Goal: Transaction & Acquisition: Purchase product/service

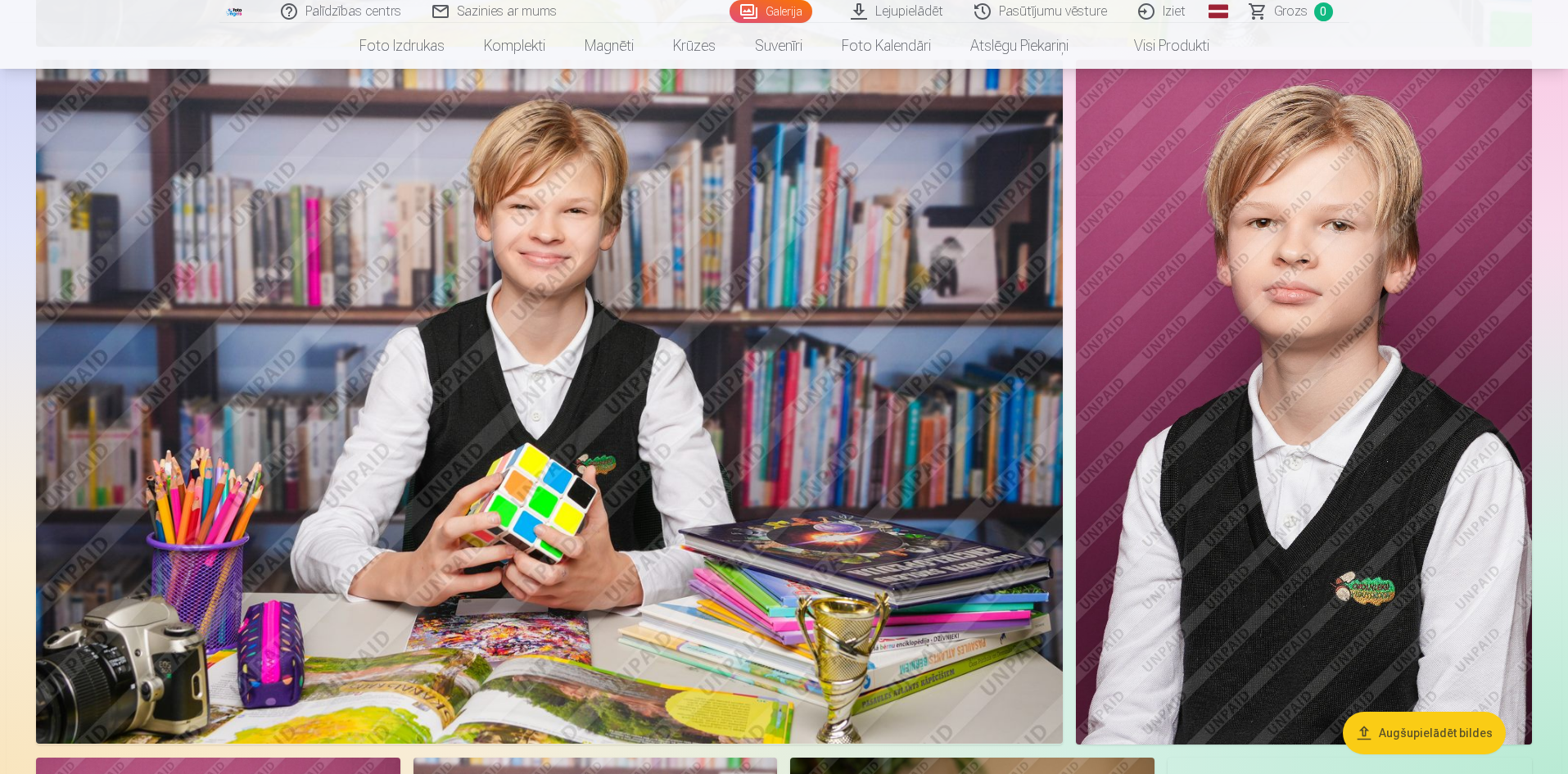
scroll to position [2388, 0]
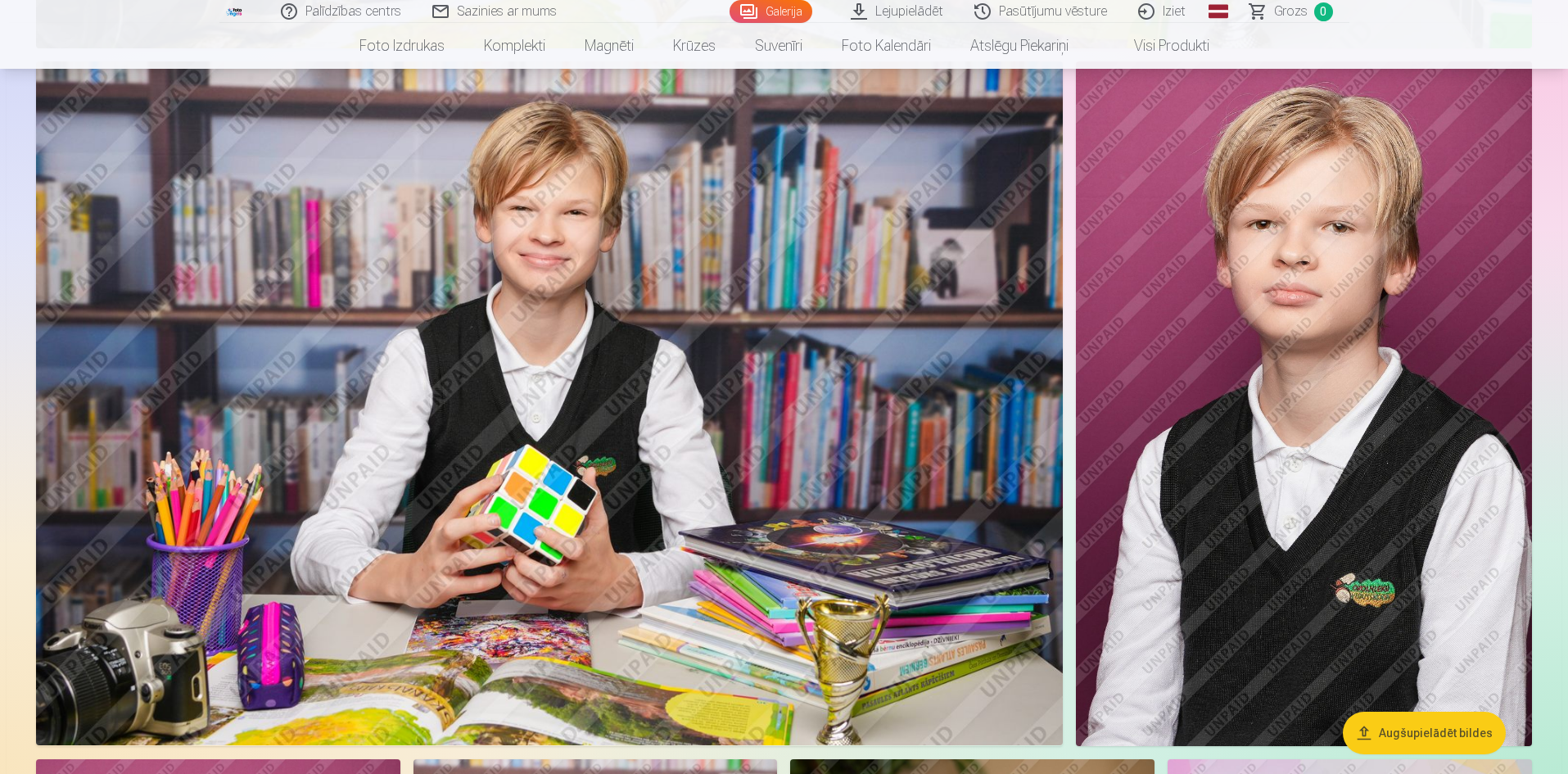
click at [1394, 734] on button "Augšupielādēt bildes" at bounding box center [1424, 734] width 163 height 43
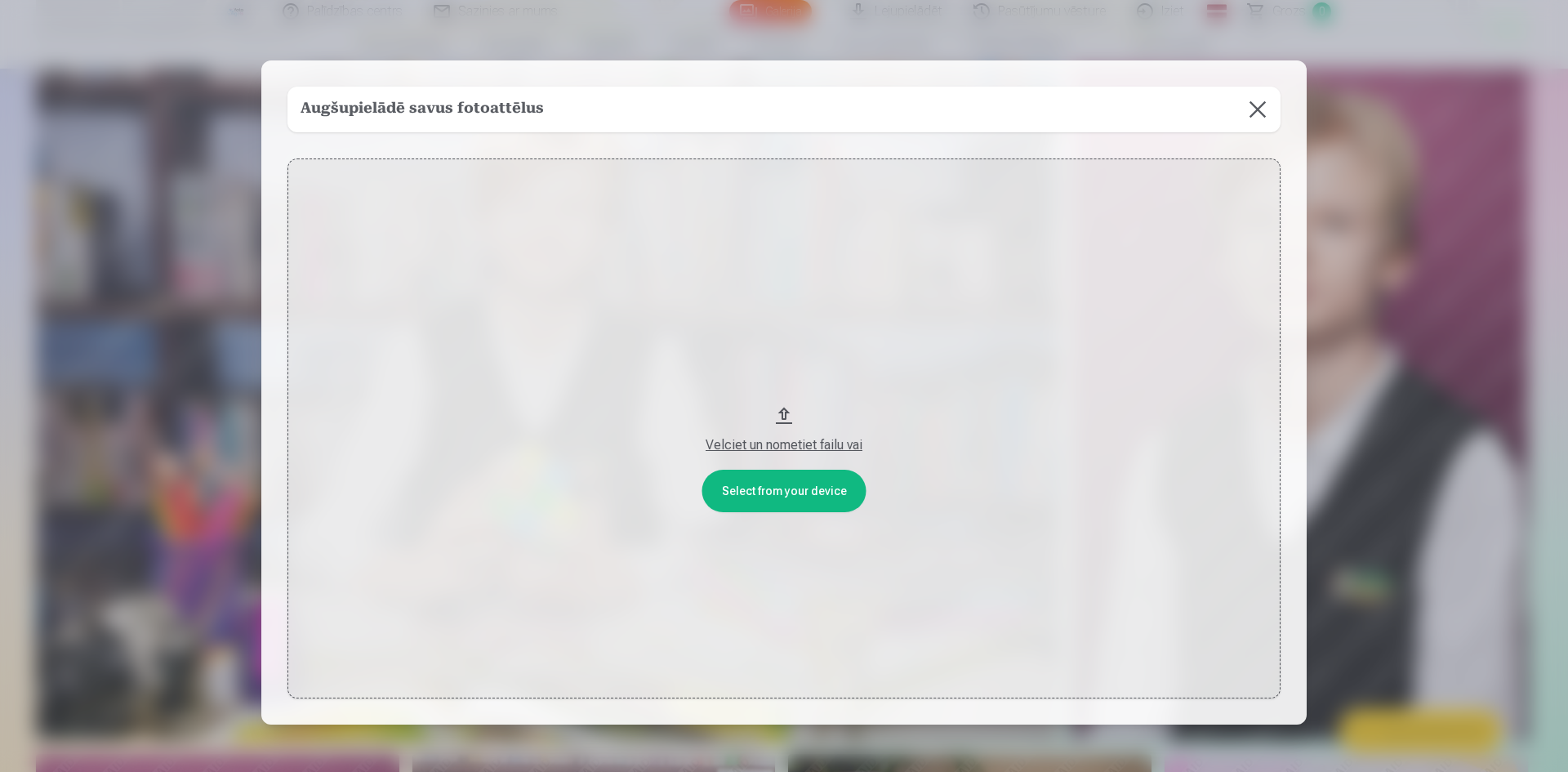
click at [1255, 107] on button at bounding box center [1258, 109] width 45 height 45
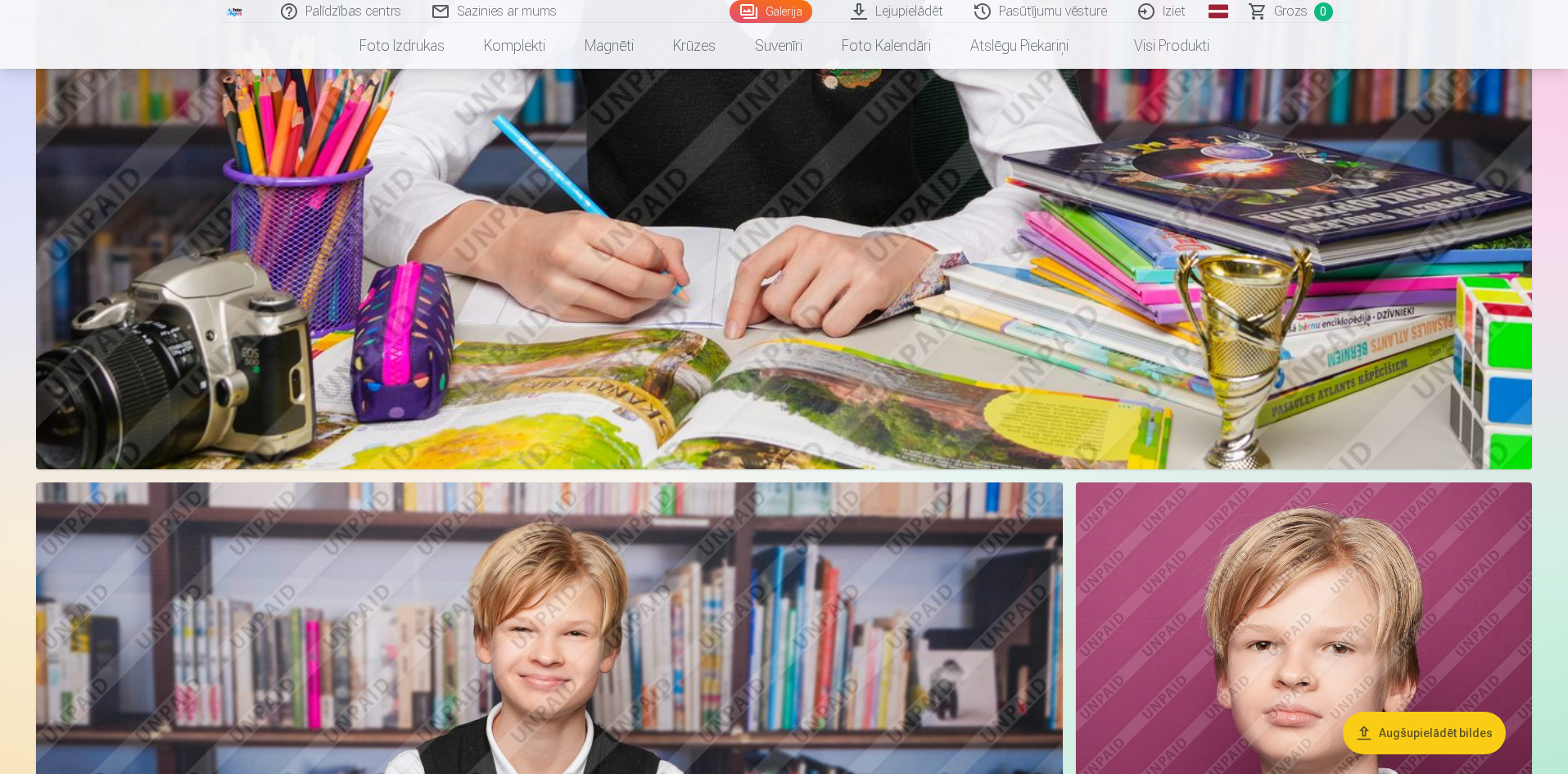
scroll to position [1818, 0]
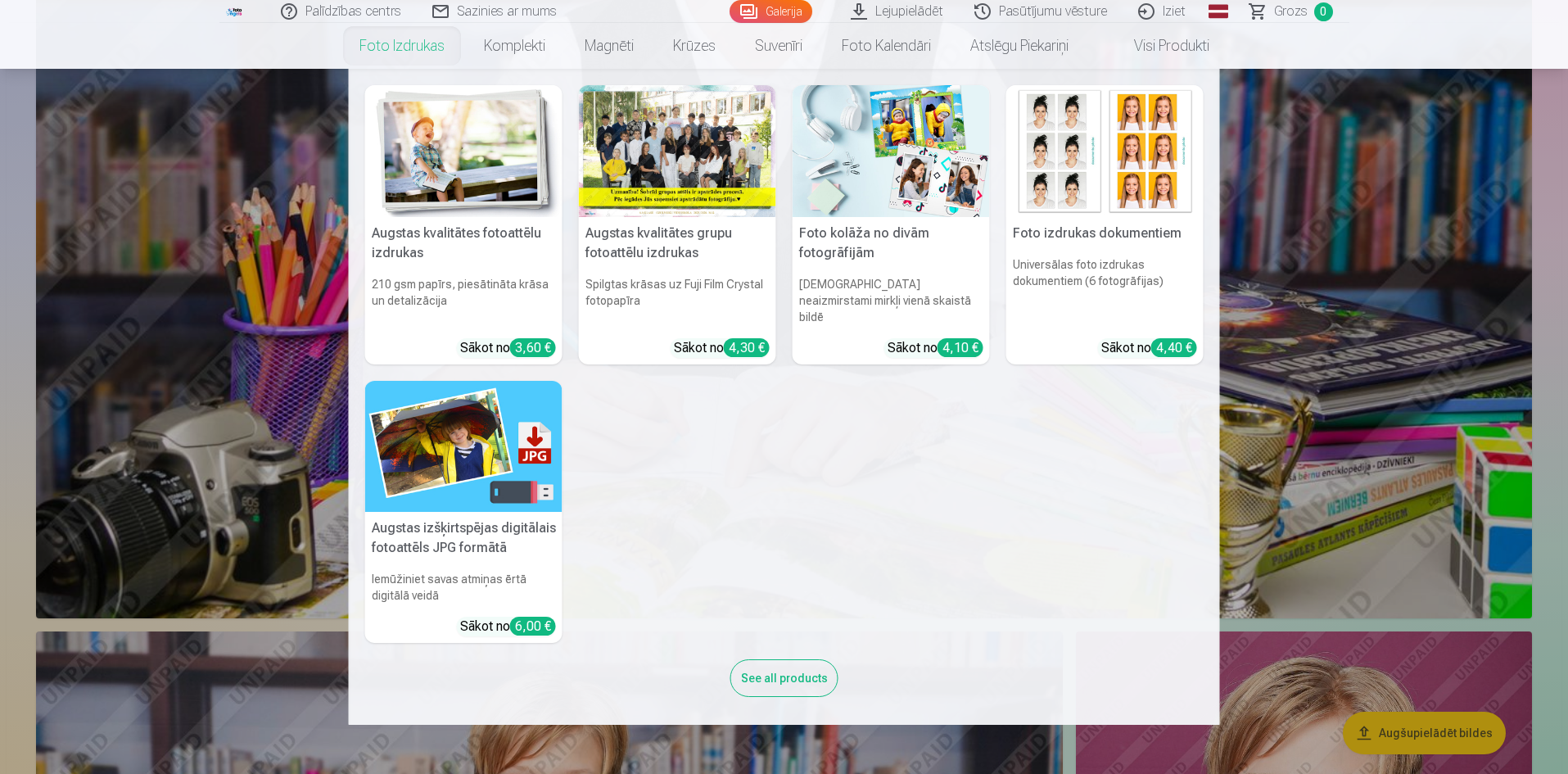
click at [383, 46] on link "Foto izdrukas" at bounding box center [401, 46] width 125 height 46
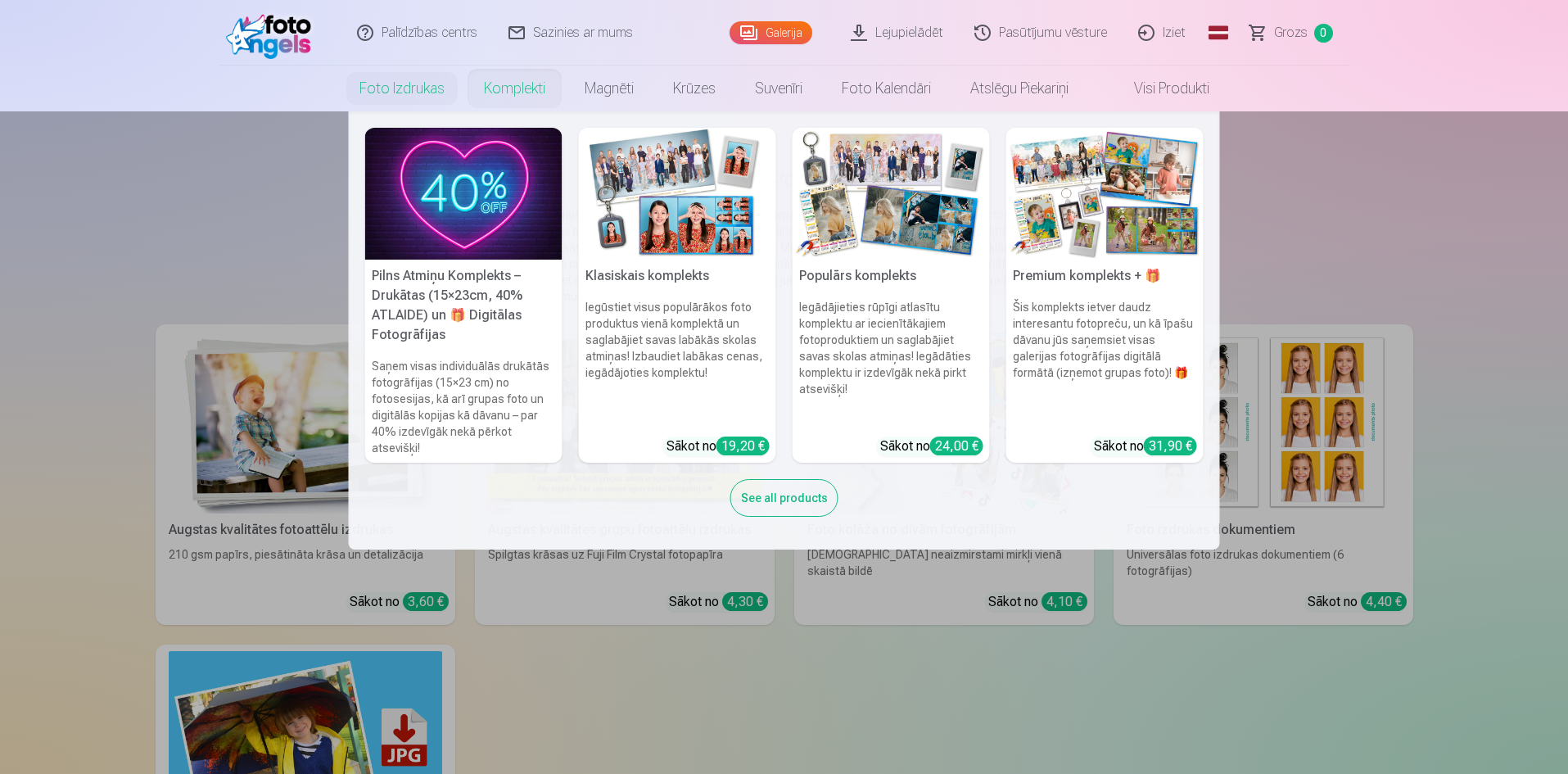
click at [530, 74] on link "Komplekti" at bounding box center [514, 88] width 101 height 46
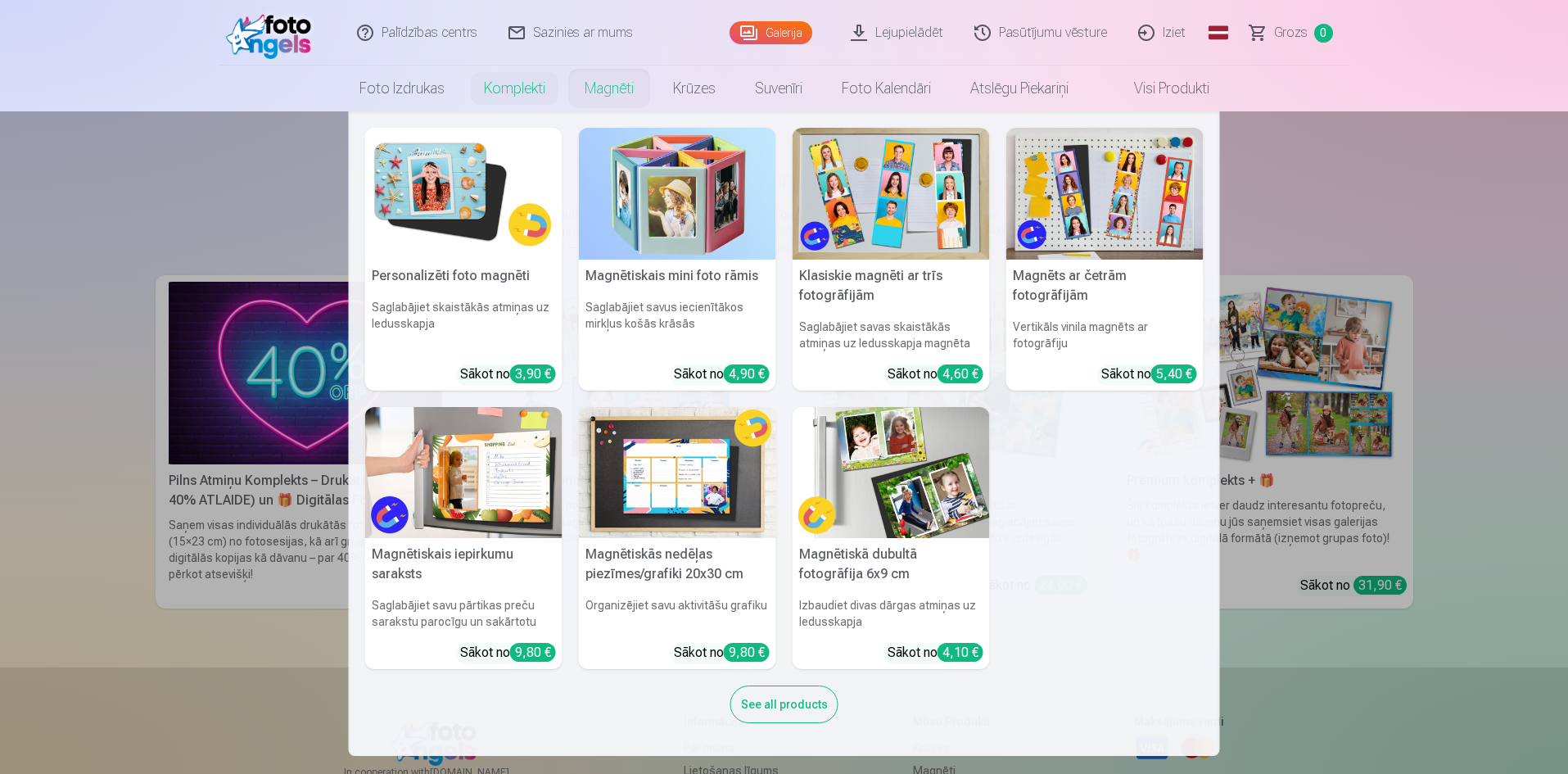
click at [595, 73] on link "Magnēti" at bounding box center [609, 88] width 89 height 46
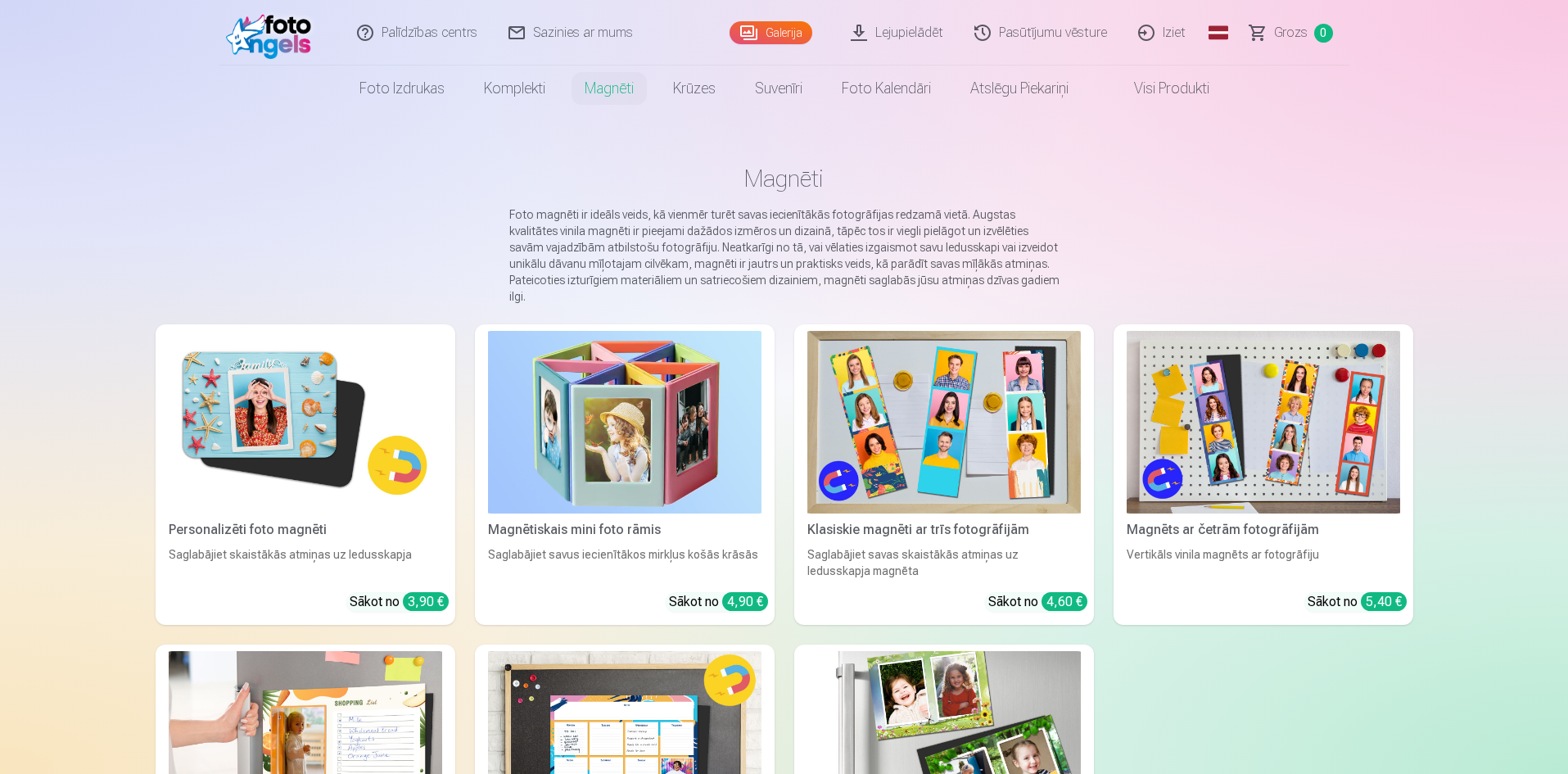
click at [1171, 83] on link "Visi produkti" at bounding box center [1159, 88] width 141 height 46
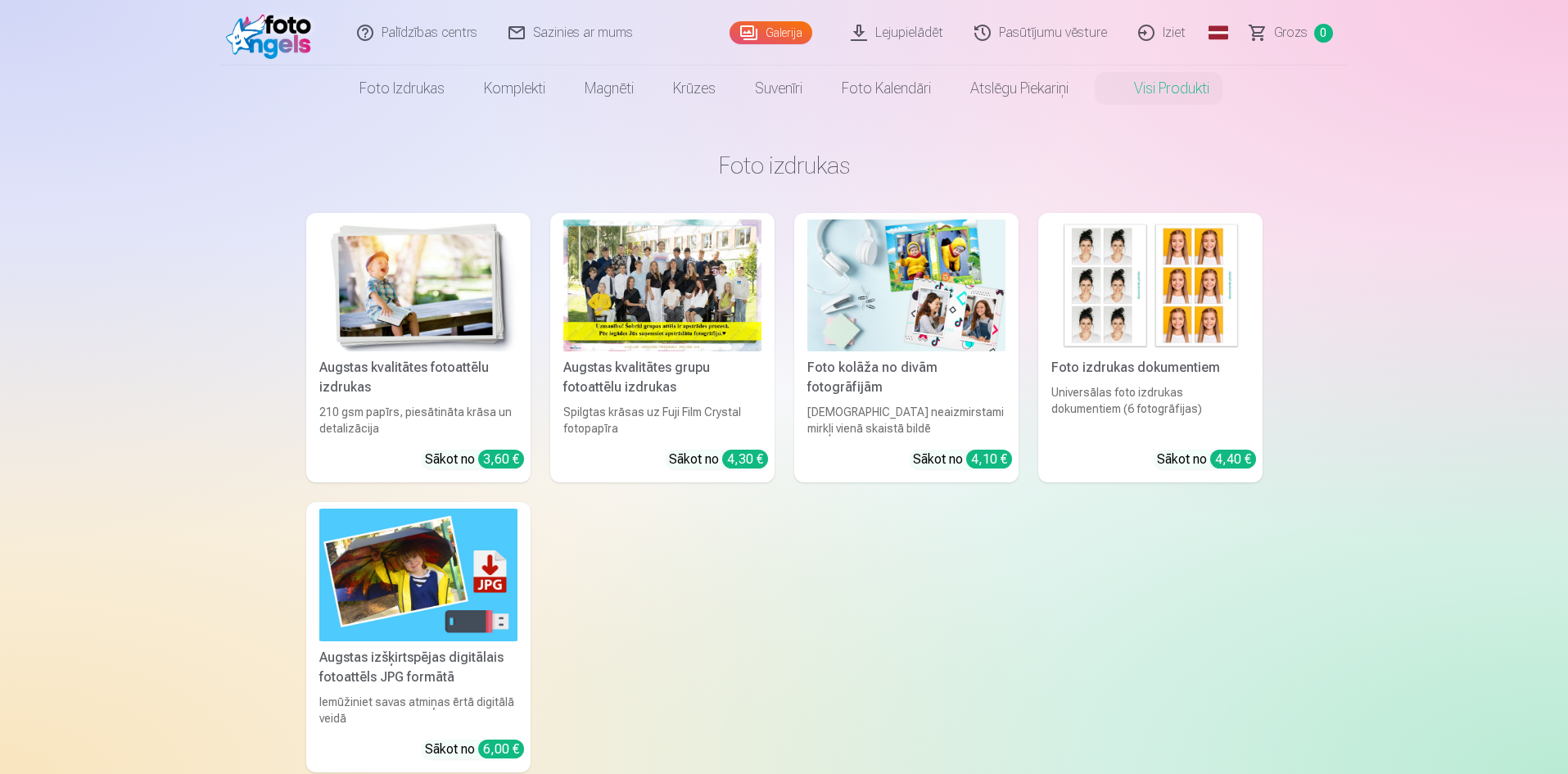
click at [489, 91] on link "Komplekti" at bounding box center [514, 88] width 101 height 46
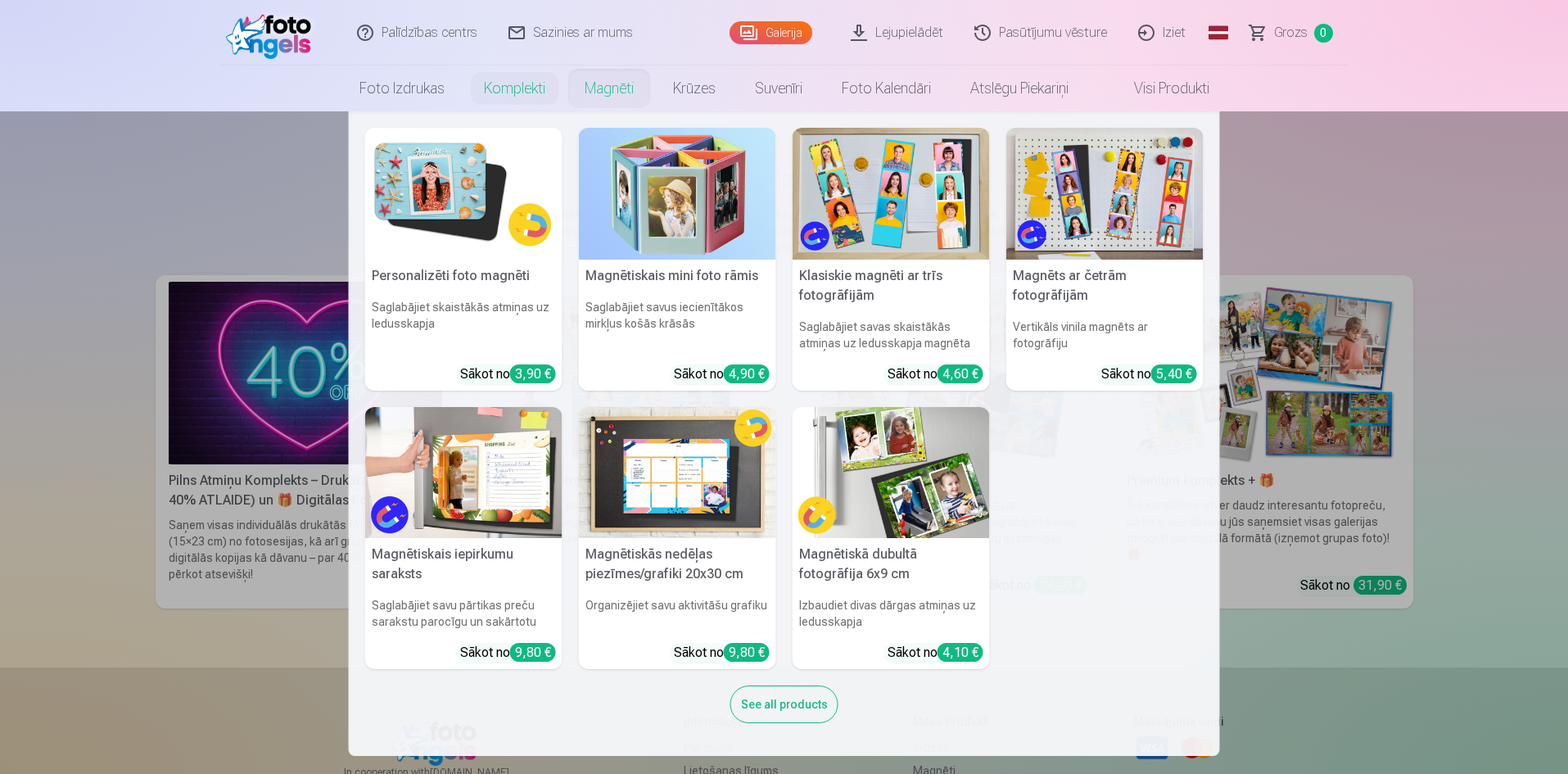
click at [609, 86] on link "Magnēti" at bounding box center [609, 88] width 89 height 46
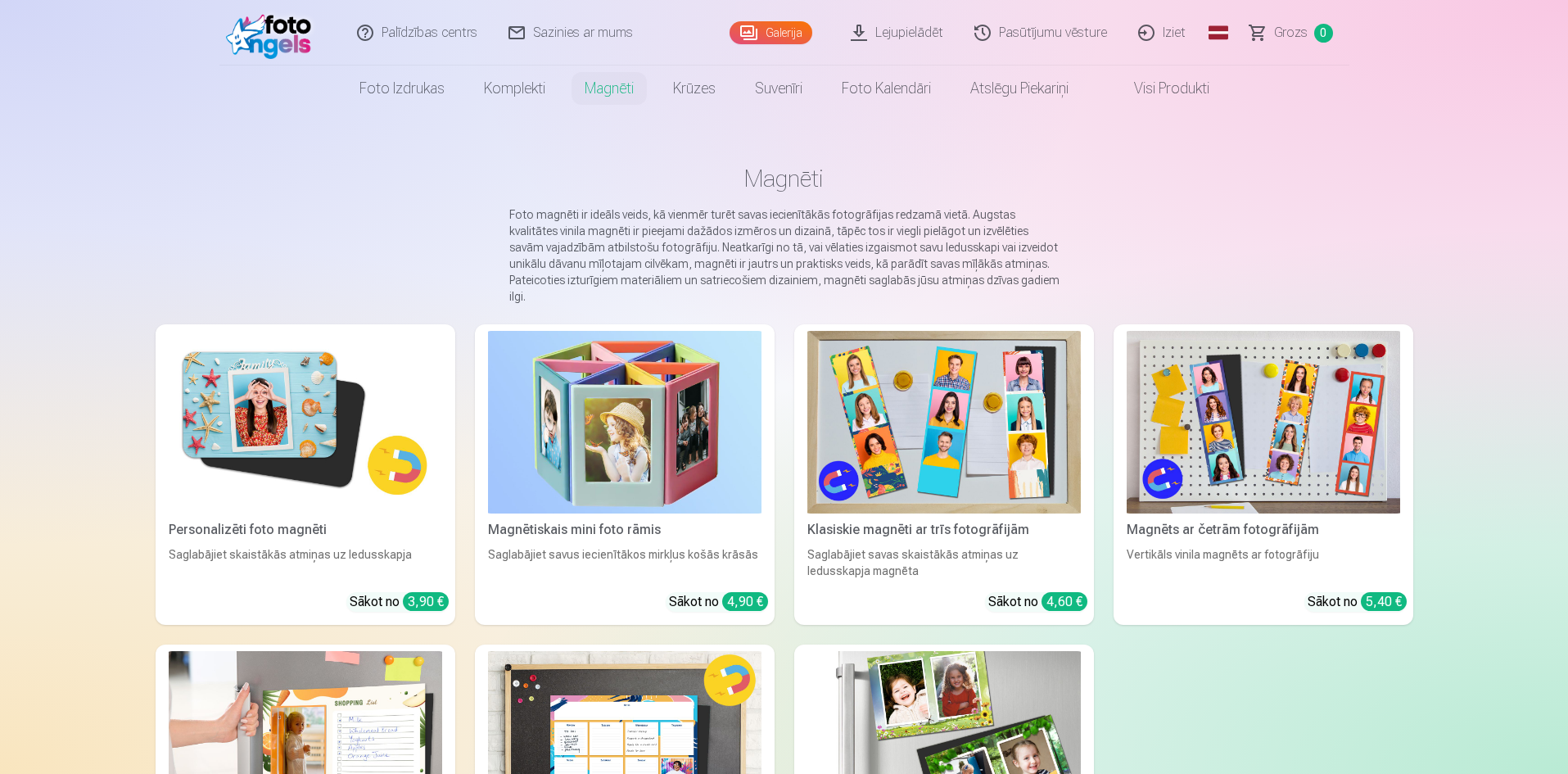
click at [266, 424] on img at bounding box center [305, 422] width 273 height 182
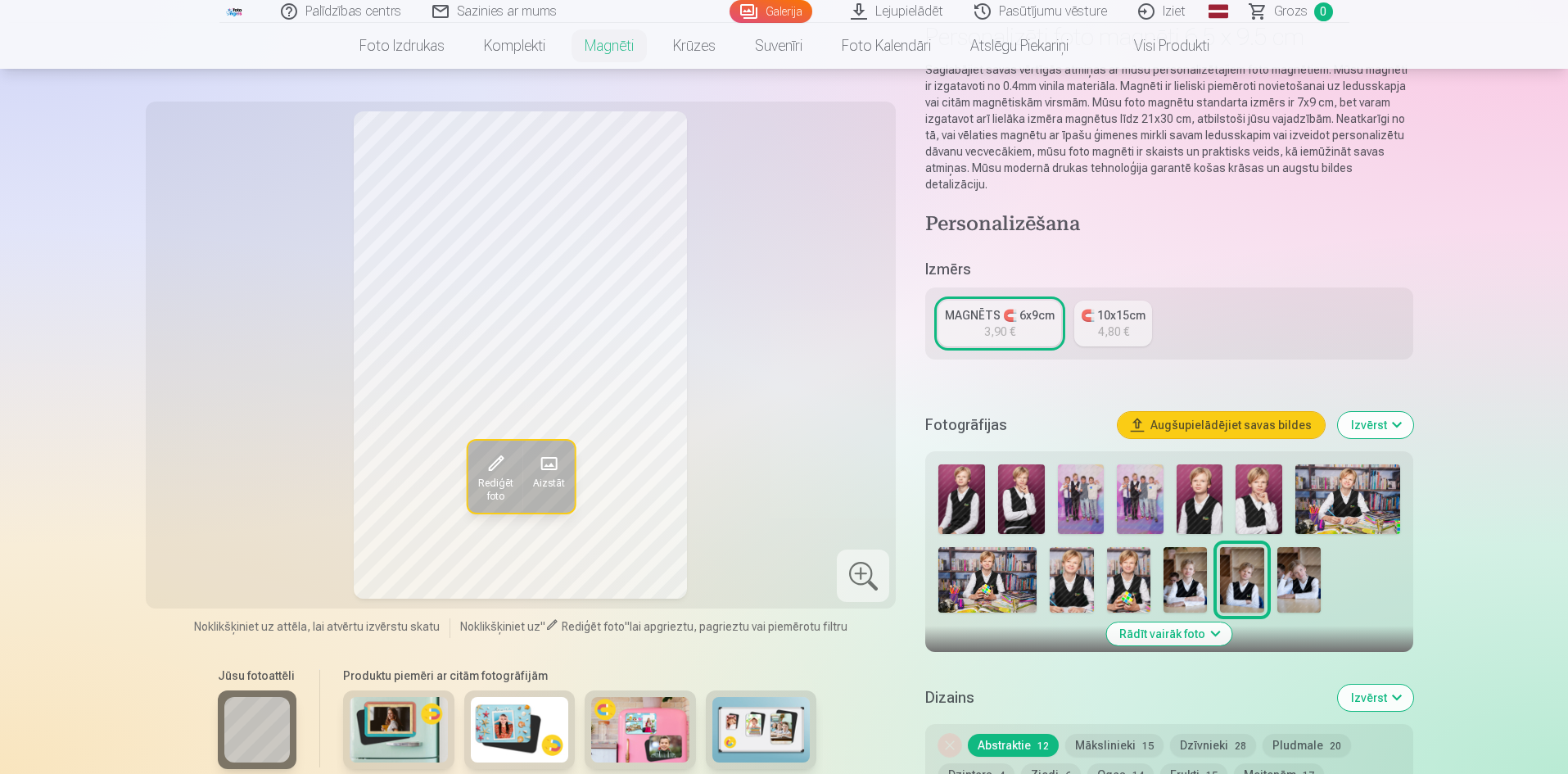
scroll to position [164, 0]
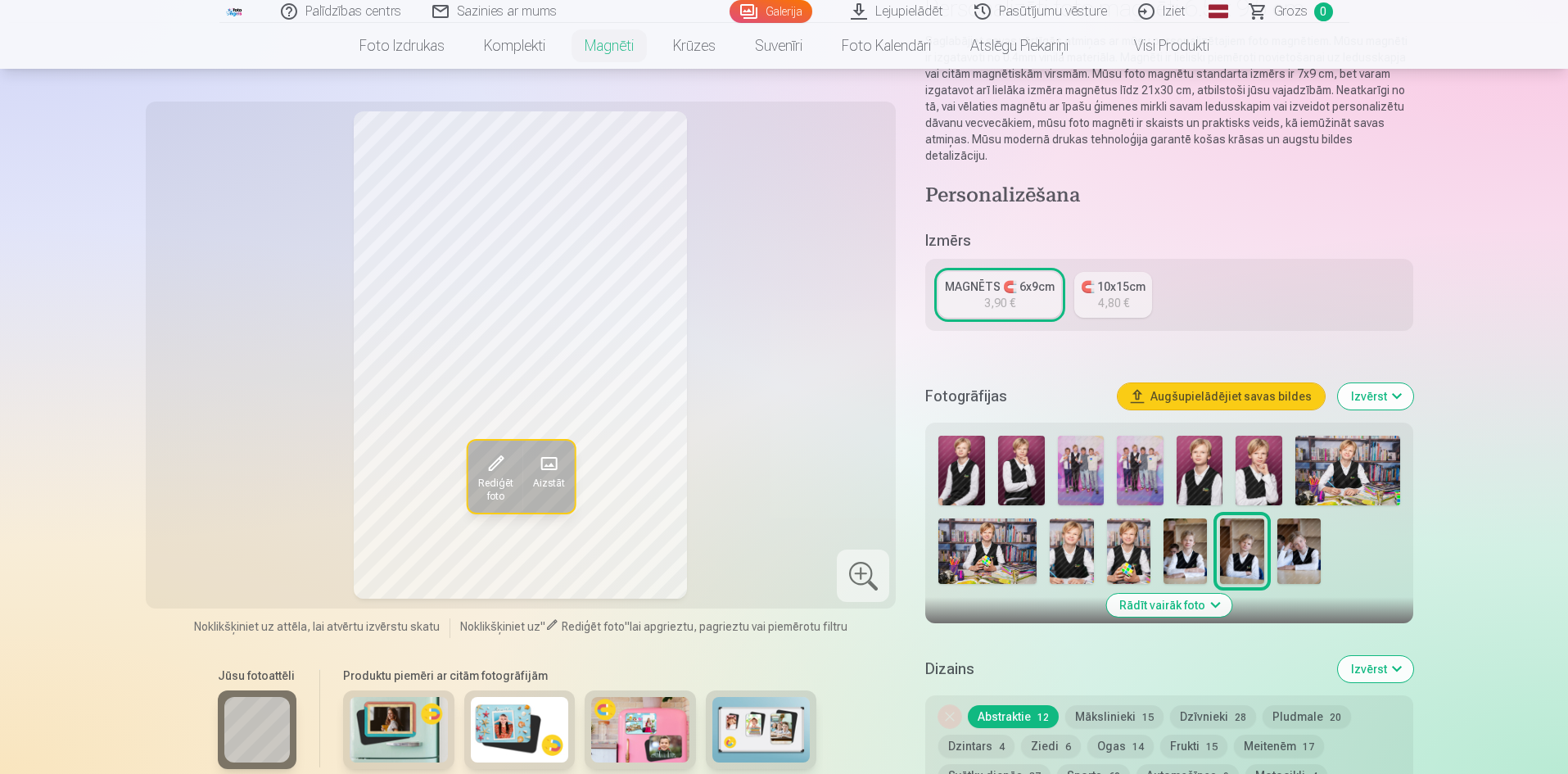
click at [960, 452] on img at bounding box center [962, 470] width 46 height 70
click at [1008, 448] on img at bounding box center [1021, 470] width 46 height 70
click at [1206, 453] on img at bounding box center [1200, 470] width 46 height 70
click at [1251, 455] on img at bounding box center [1259, 470] width 46 height 70
click at [1345, 458] on img at bounding box center [1347, 470] width 104 height 70
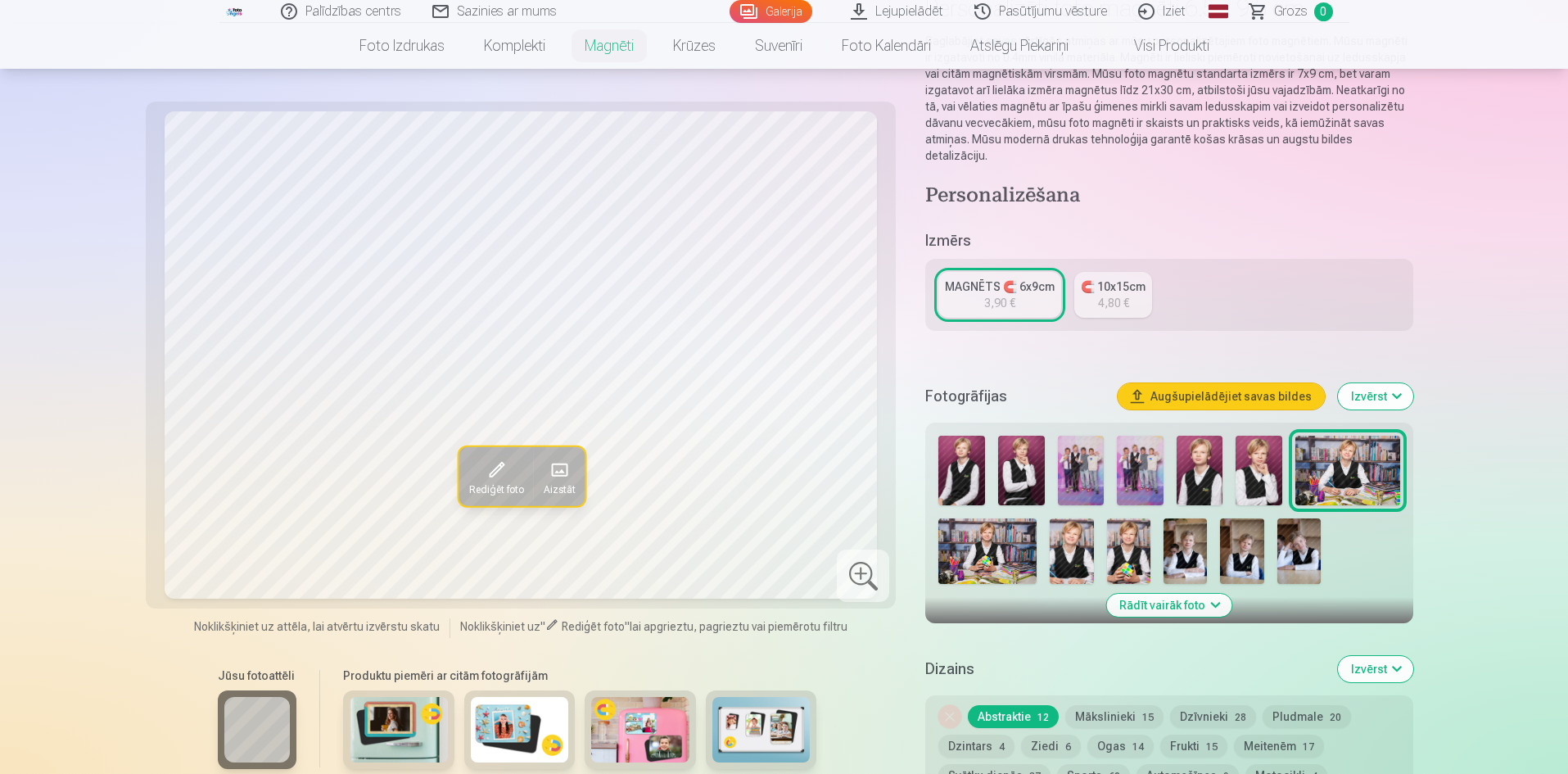
click at [995, 528] on img at bounding box center [988, 551] width 98 height 65
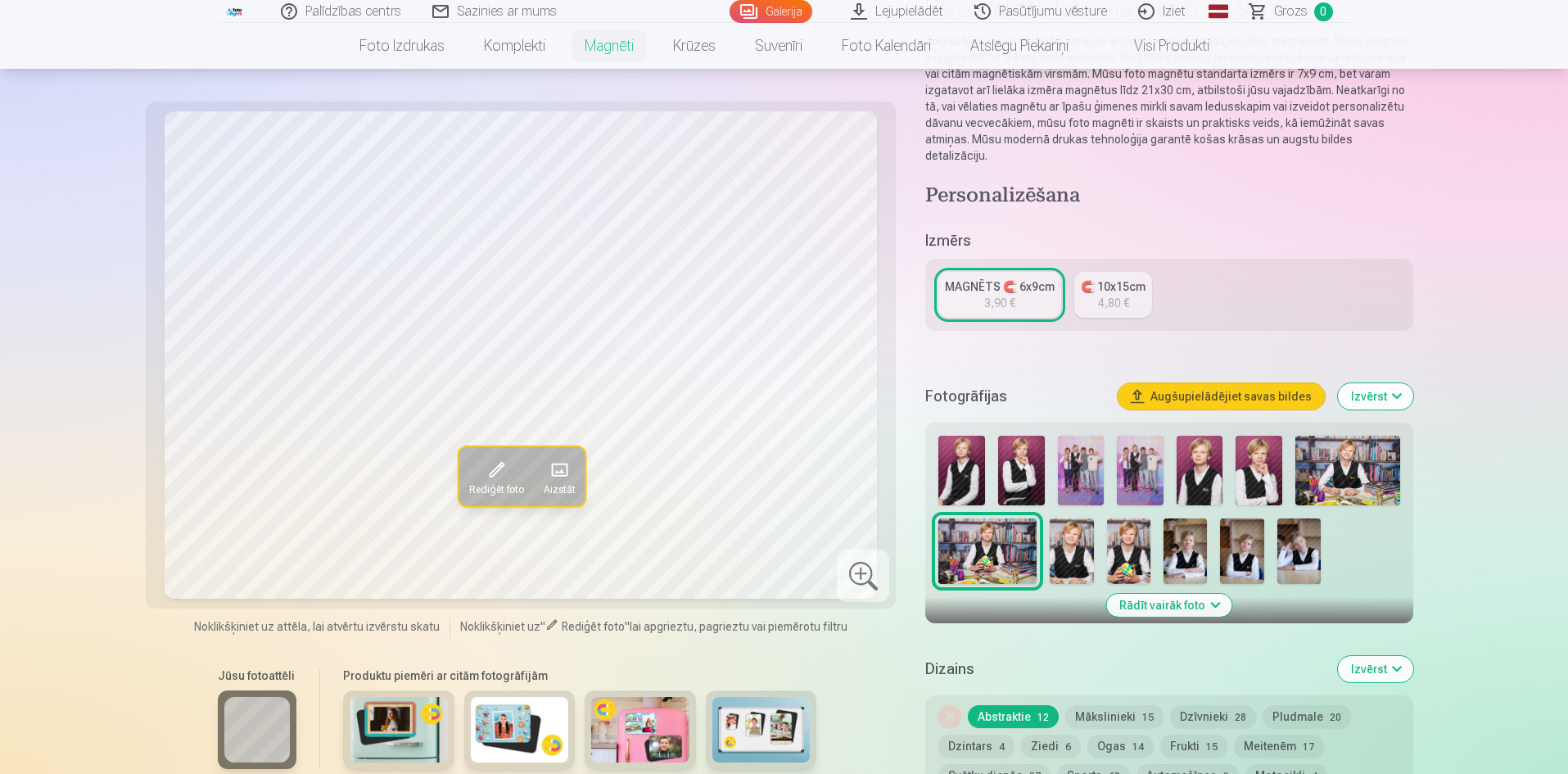
click at [1066, 523] on img at bounding box center [1071, 551] width 43 height 65
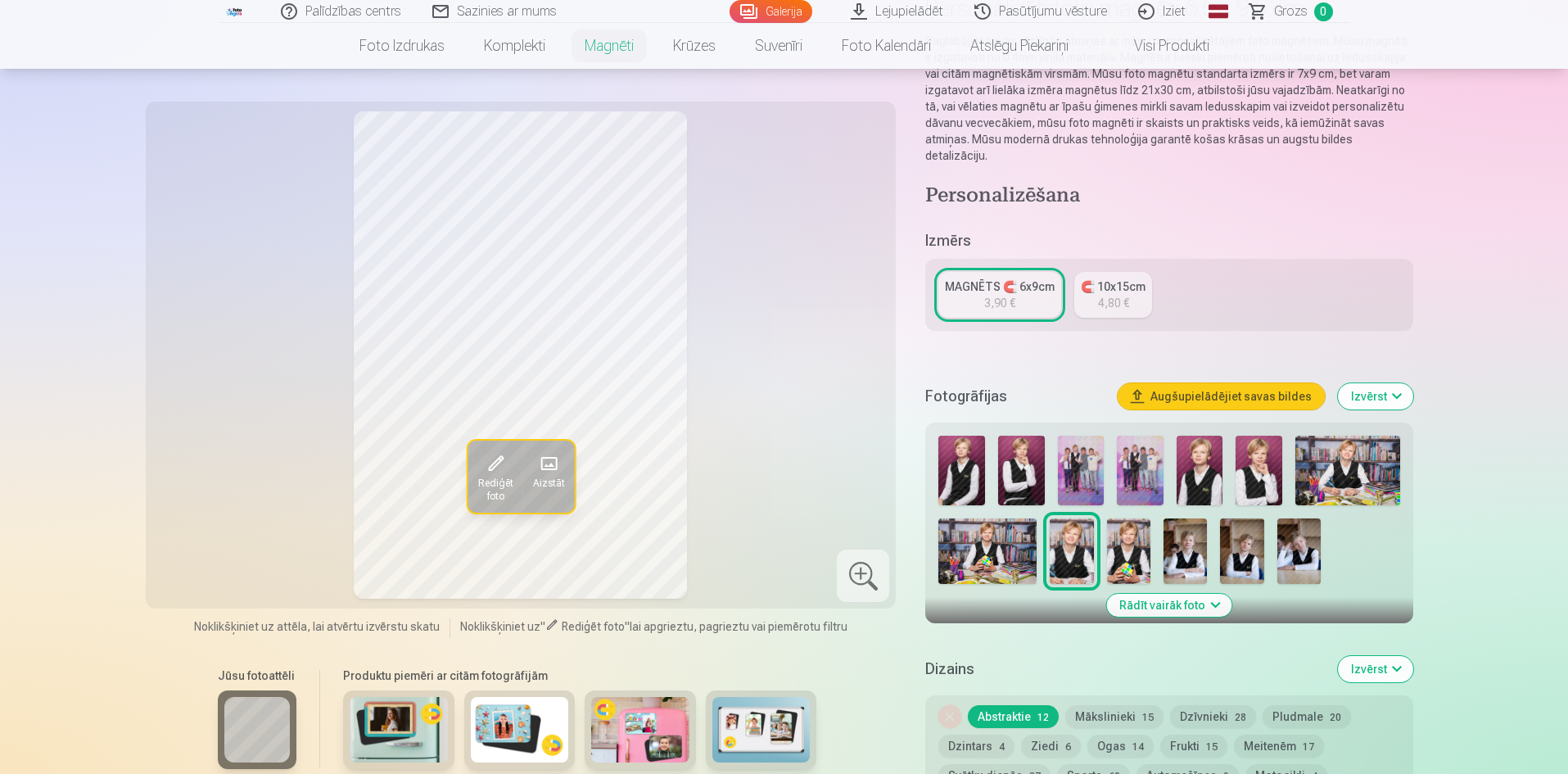
click at [1122, 521] on img at bounding box center [1129, 551] width 43 height 65
click at [1175, 529] on img at bounding box center [1185, 551] width 43 height 65
click at [1246, 529] on img at bounding box center [1242, 551] width 43 height 65
click at [1285, 532] on img at bounding box center [1299, 551] width 43 height 65
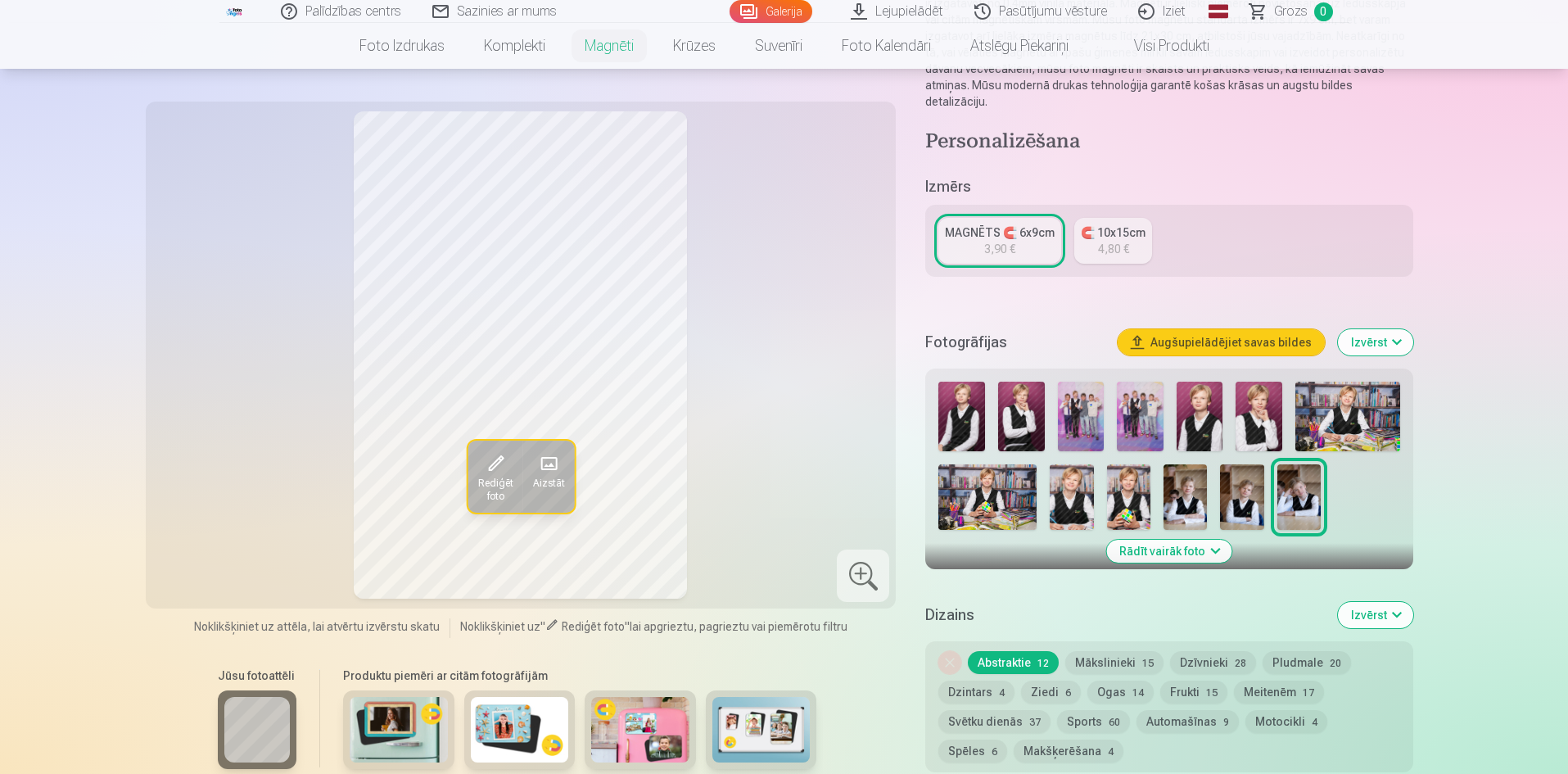
scroll to position [328, 0]
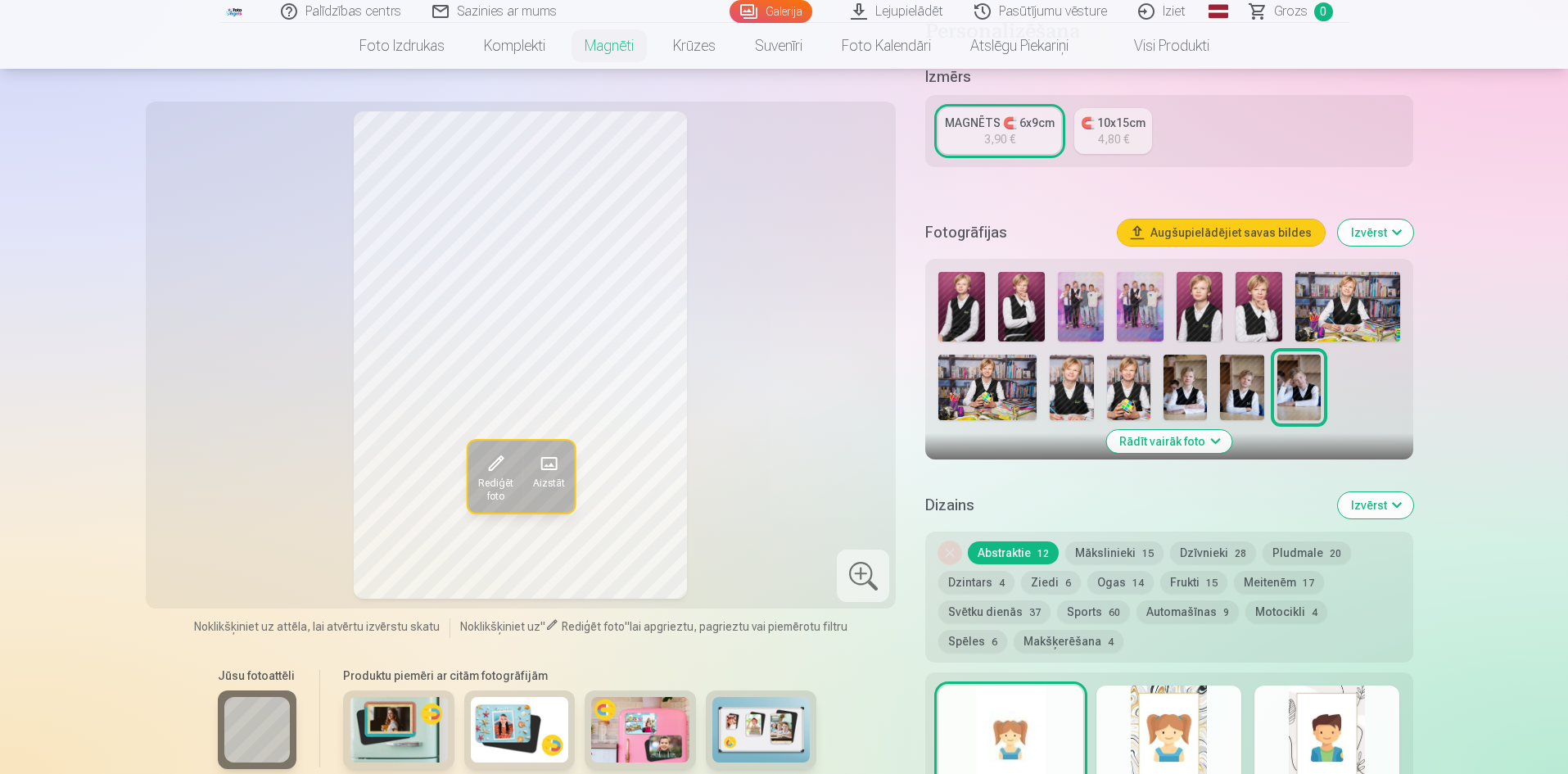
click at [1089, 542] on button "Mākslinieki 15" at bounding box center [1114, 553] width 98 height 23
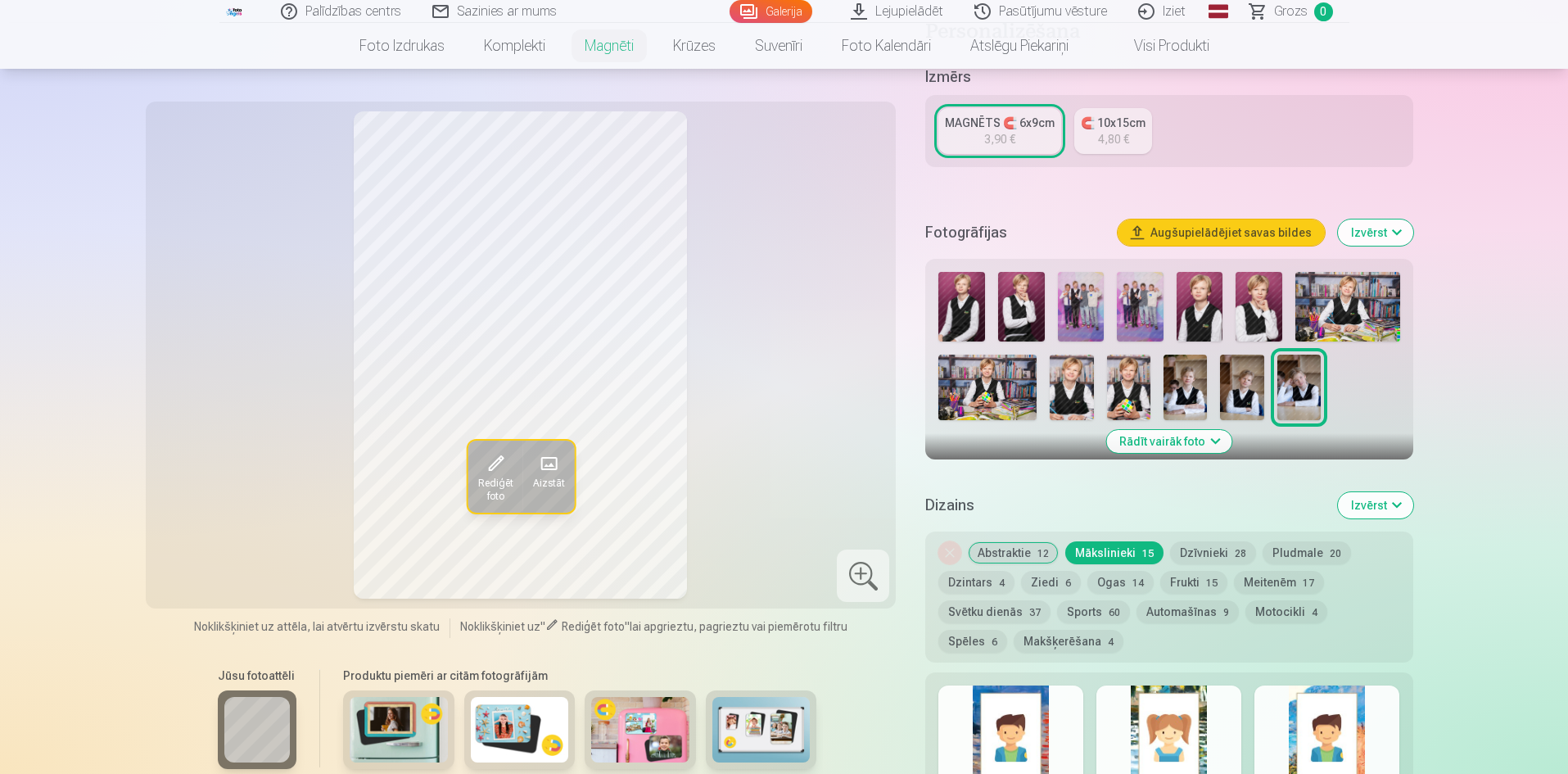
click at [1009, 542] on button "Abstraktie 12" at bounding box center [1014, 553] width 91 height 23
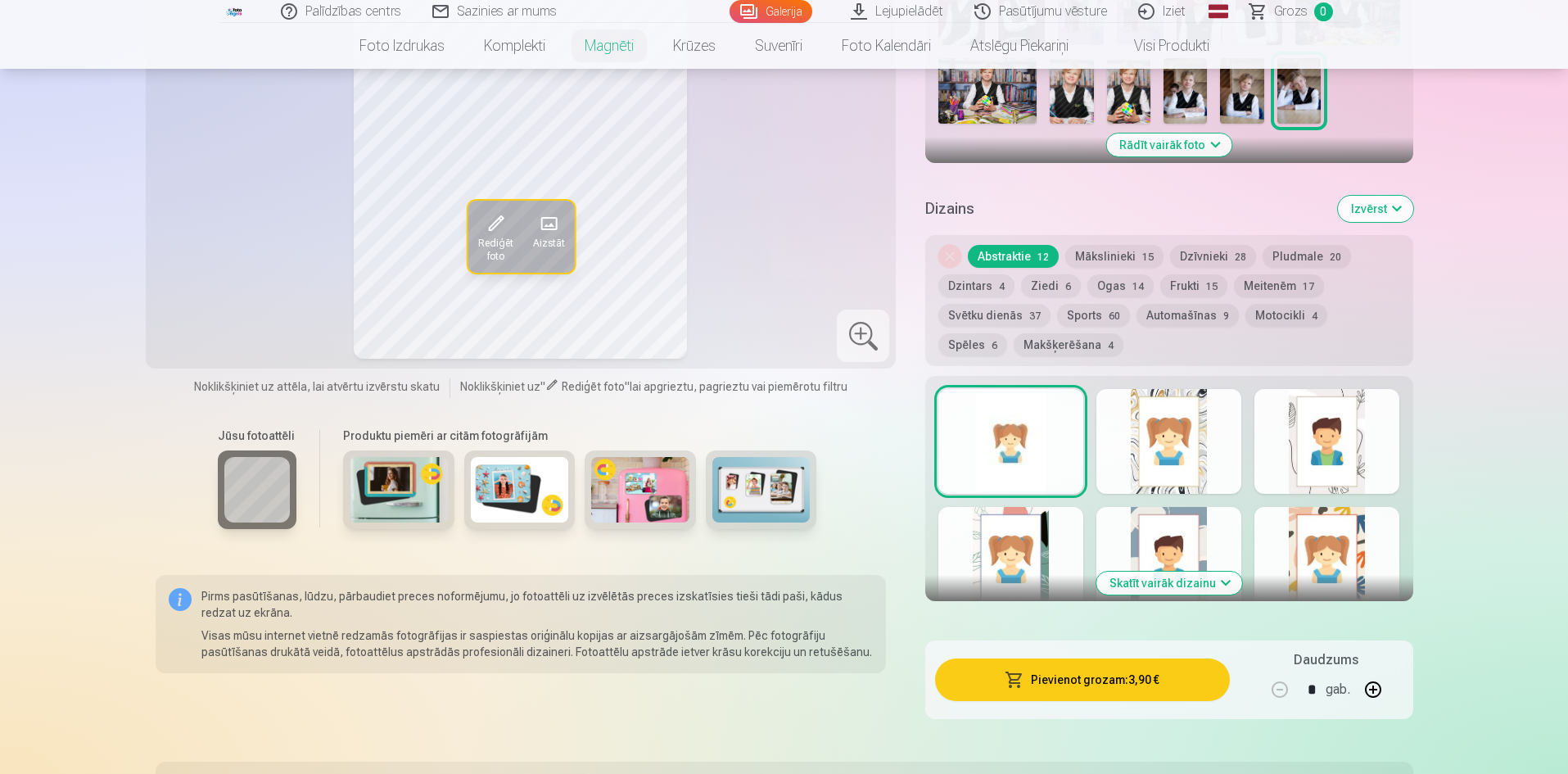
scroll to position [574, 0]
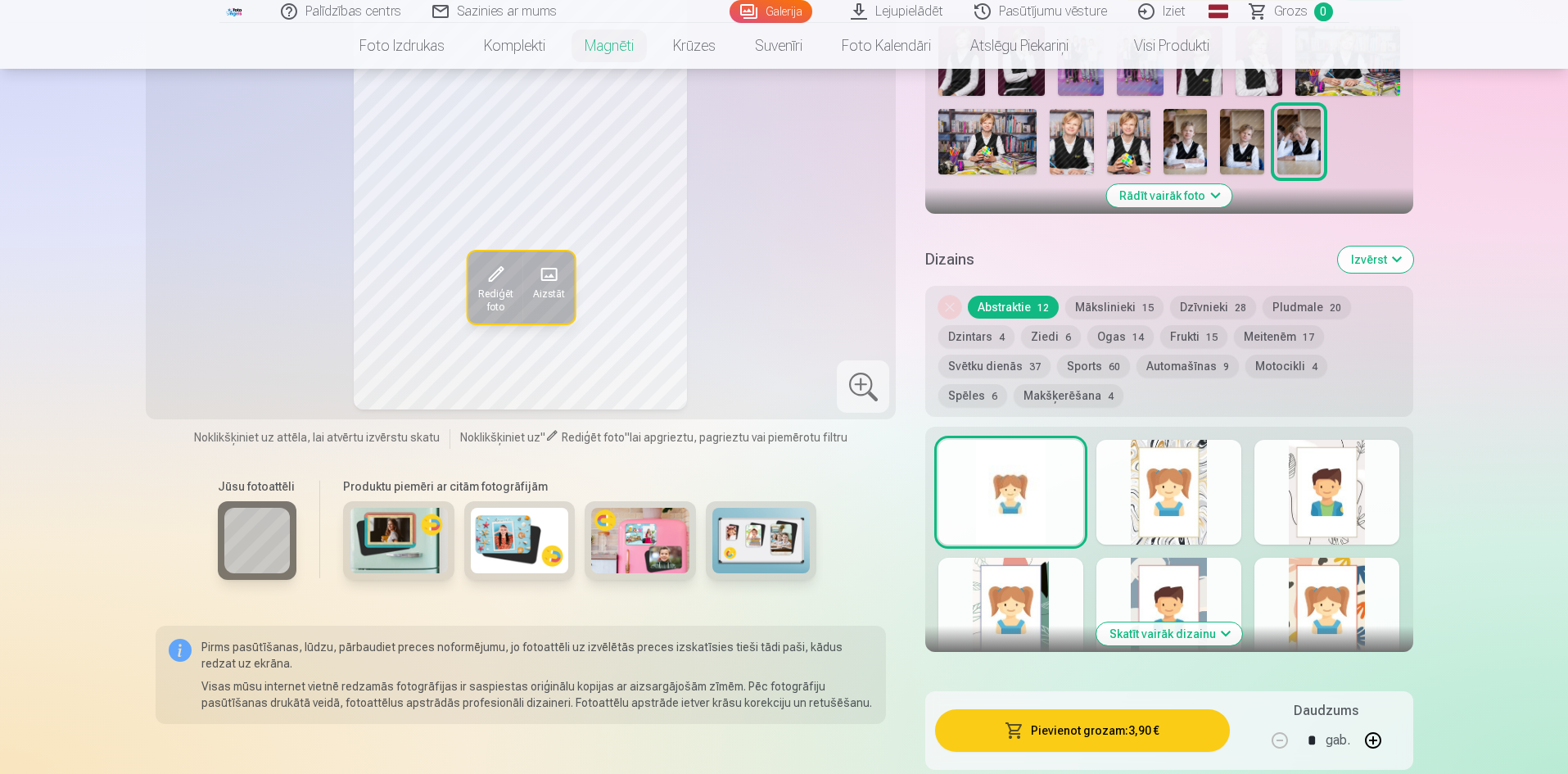
click at [1079, 355] on button "Sports 60" at bounding box center [1093, 366] width 73 height 23
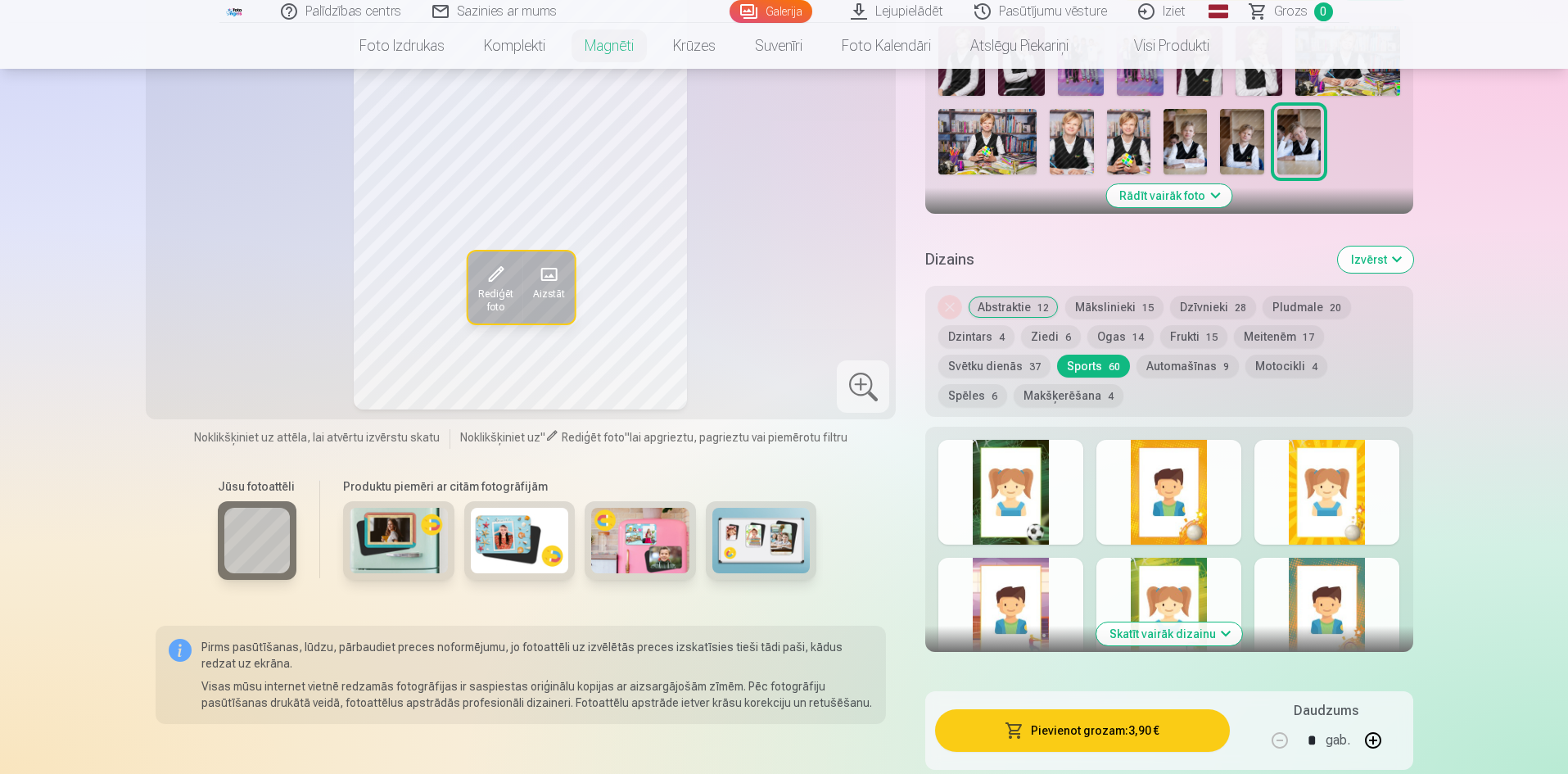
click at [993, 355] on button "Svētku dienās 37" at bounding box center [995, 366] width 113 height 23
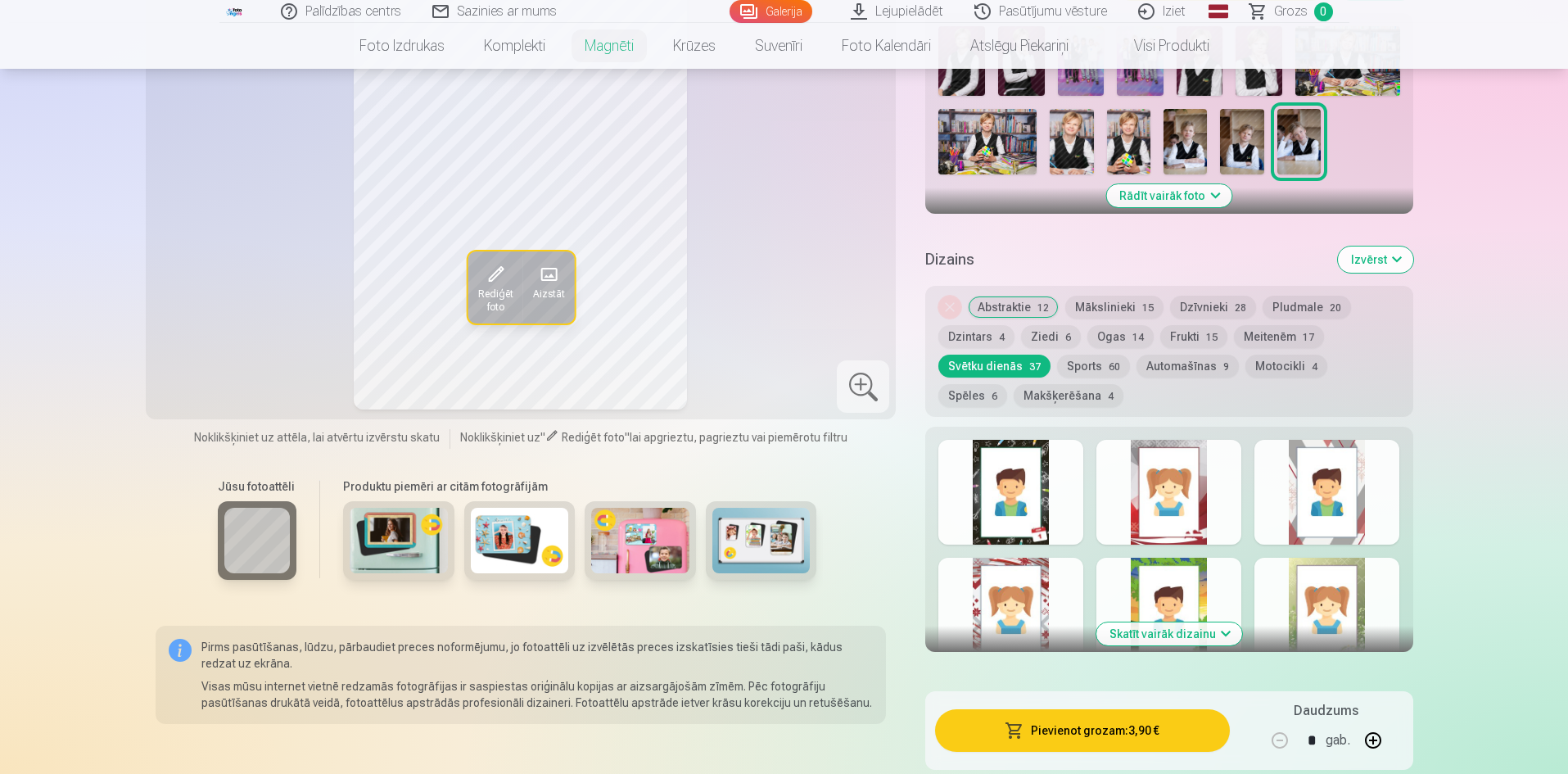
click at [1093, 355] on button "Sports 60" at bounding box center [1093, 366] width 73 height 23
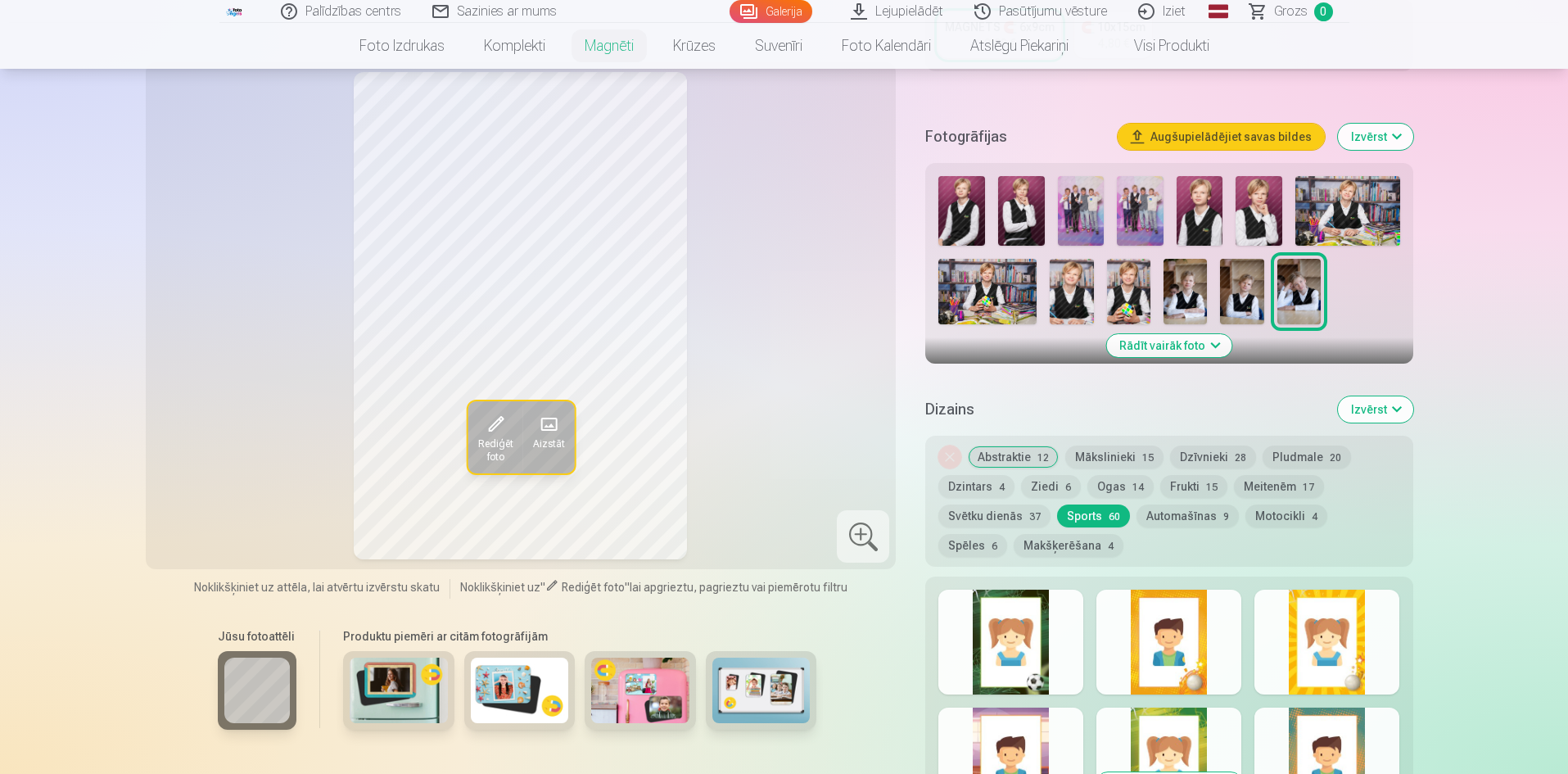
scroll to position [409, 0]
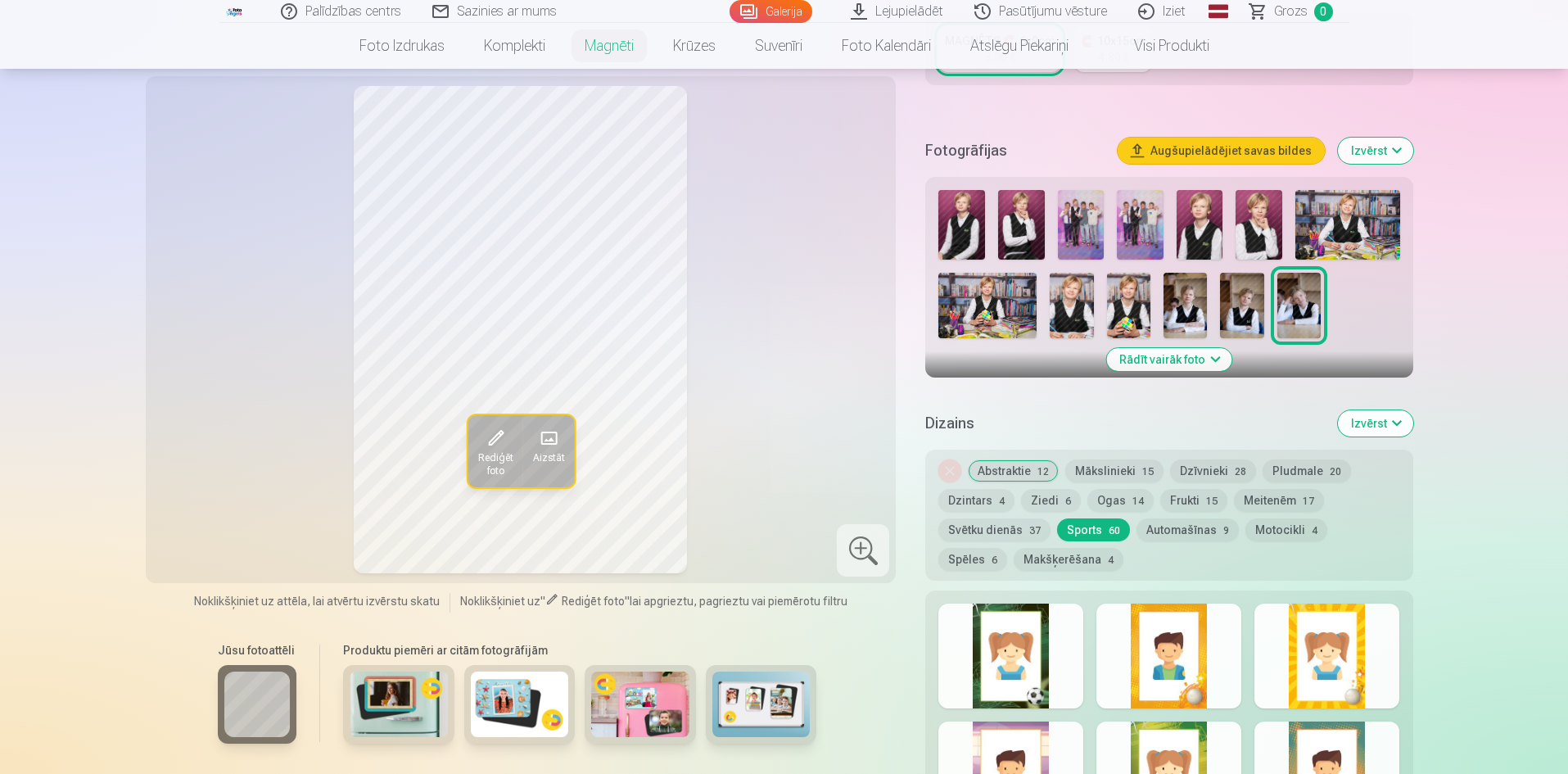
click at [1018, 459] on button "Abstraktie 12" at bounding box center [1014, 470] width 91 height 23
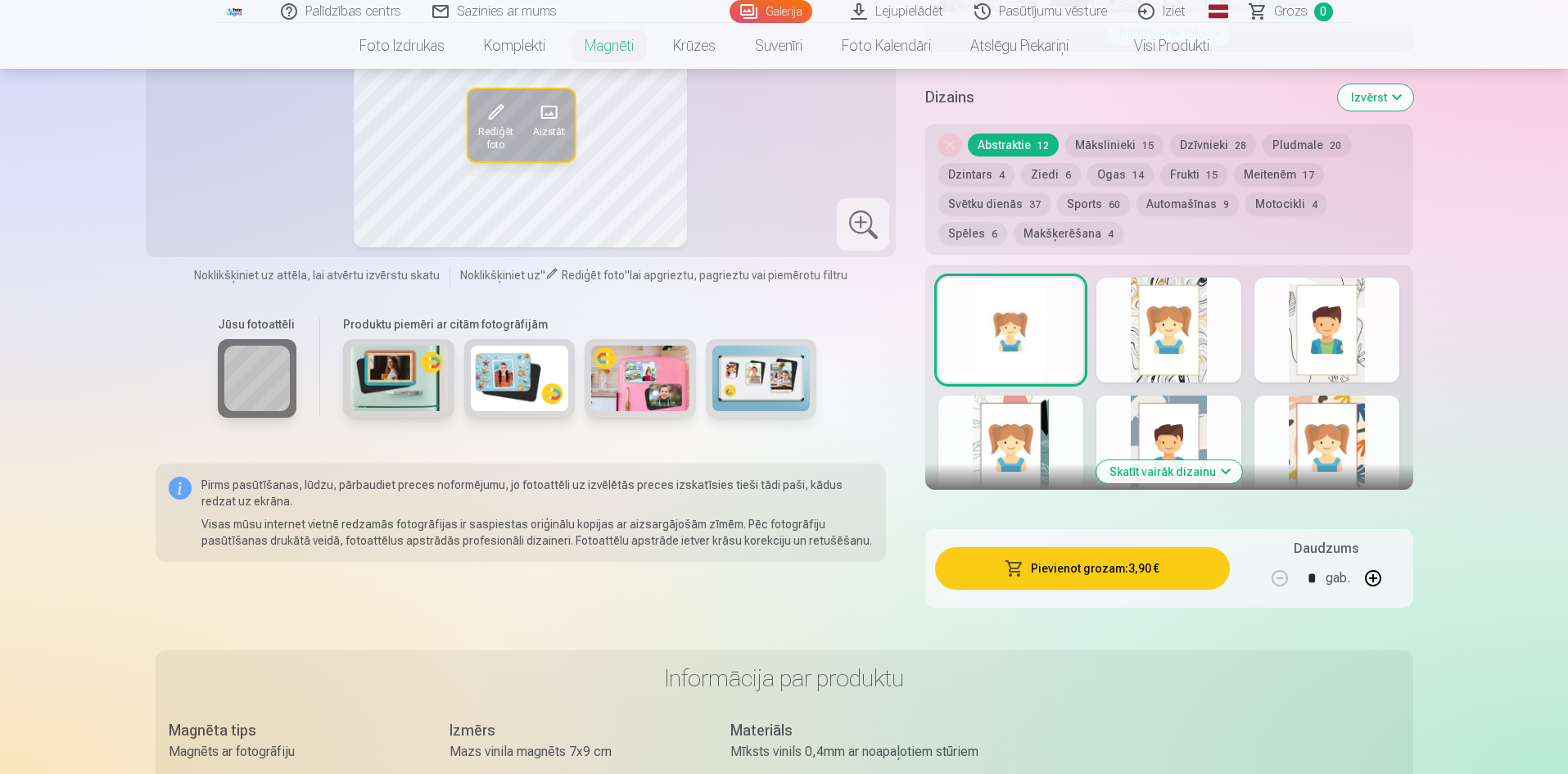
scroll to position [737, 0]
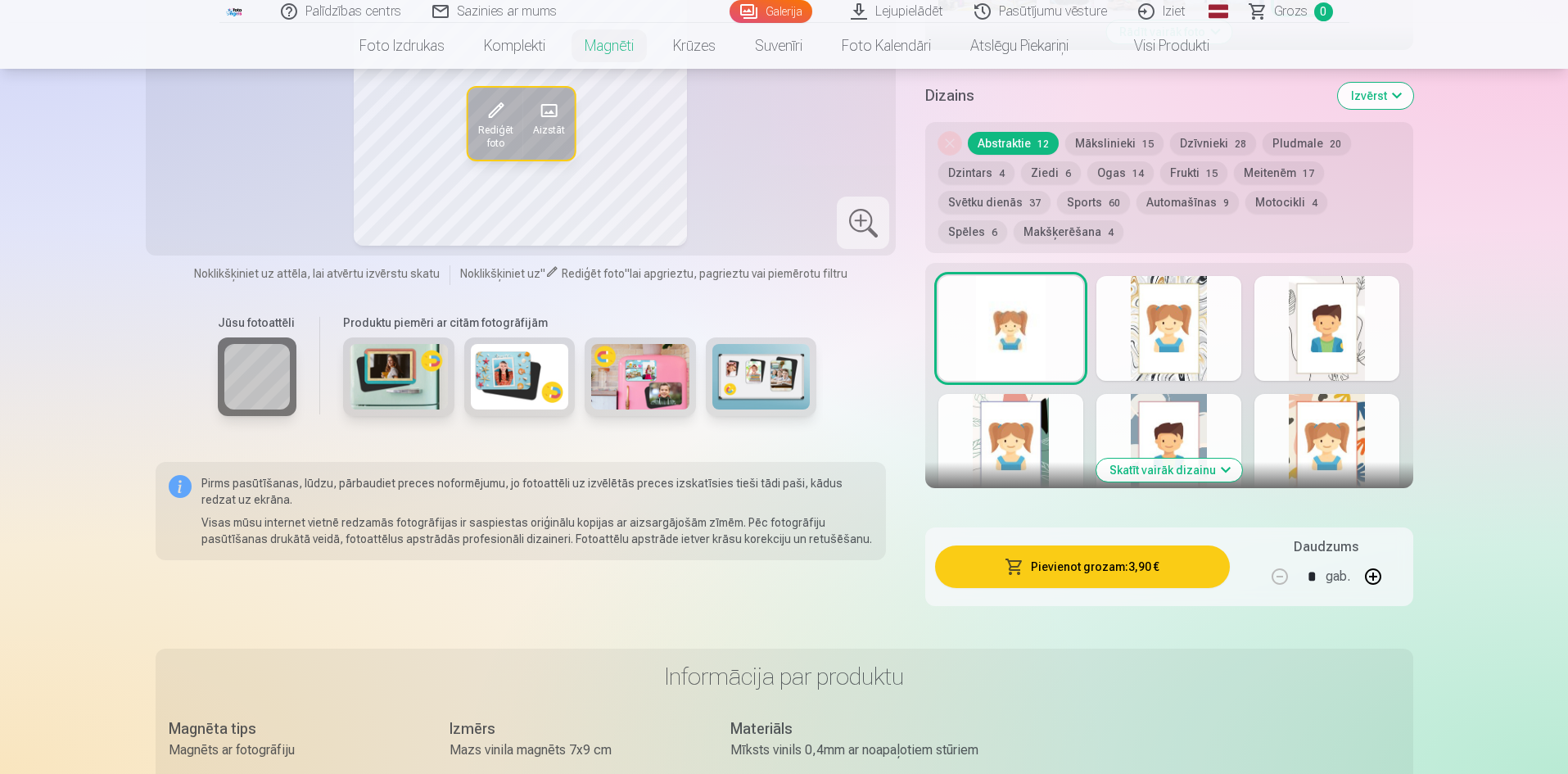
click at [1374, 560] on button "button" at bounding box center [1374, 577] width 40 height 40
type input "*"
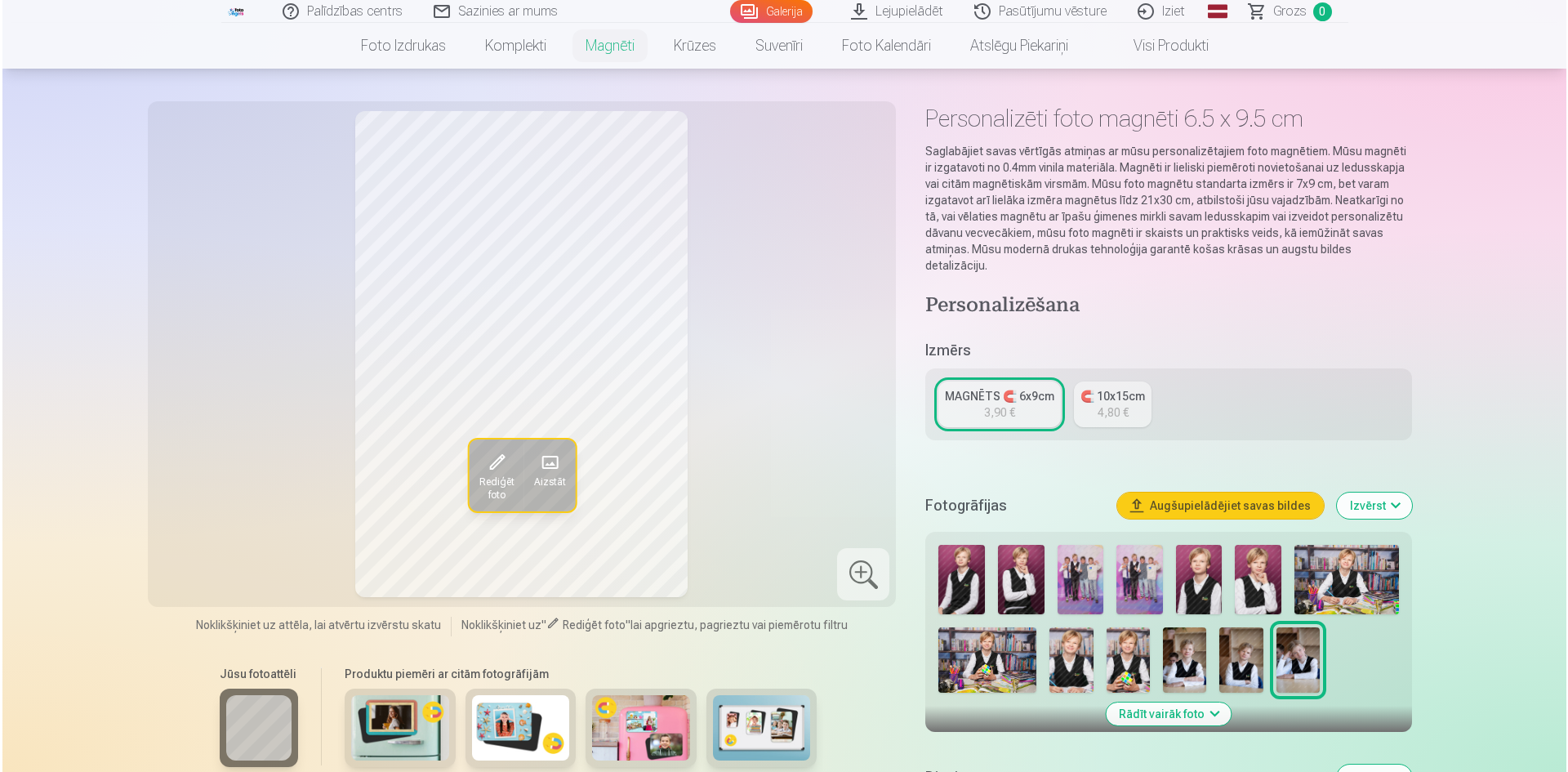
scroll to position [81, 0]
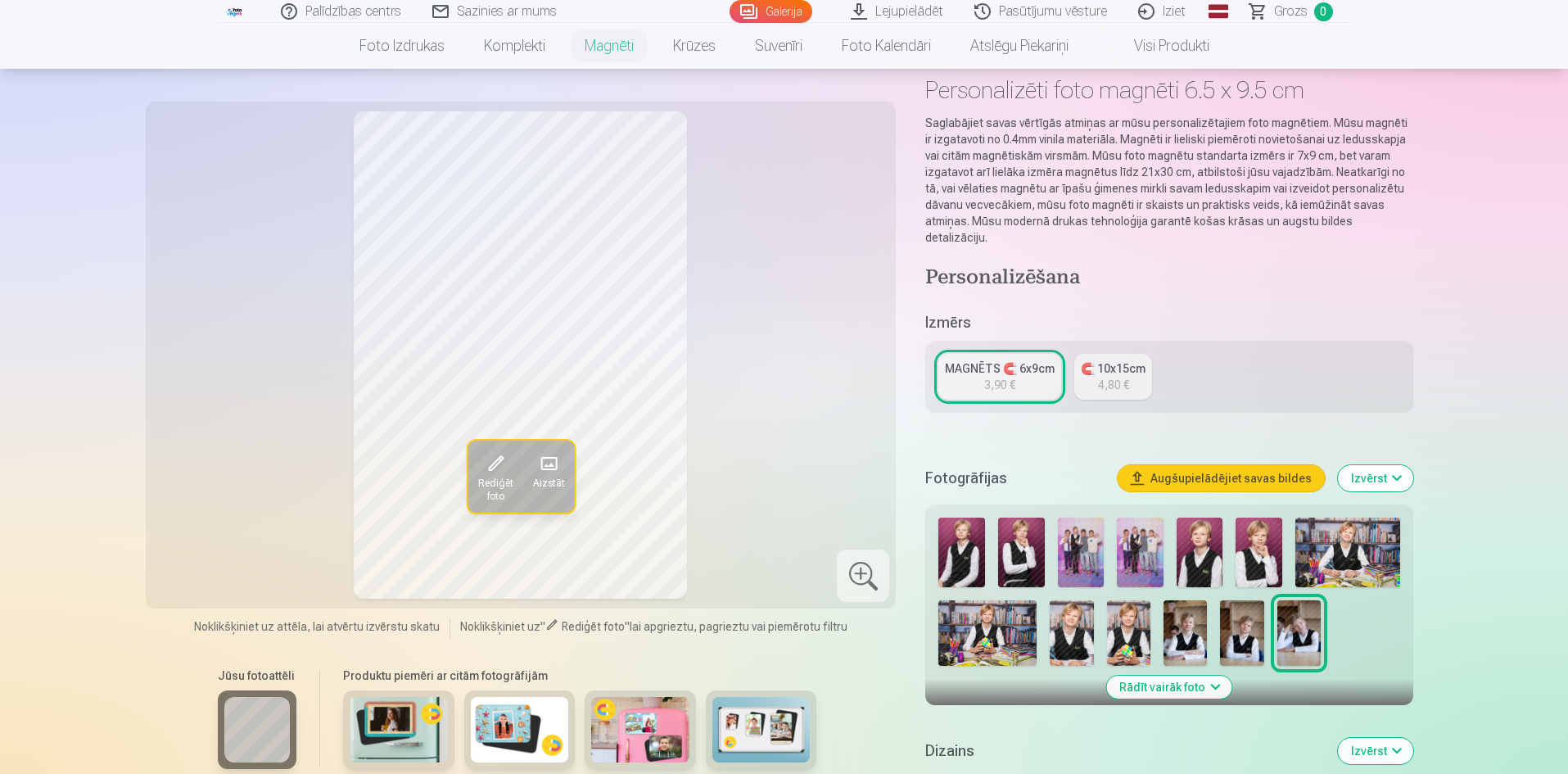
click at [964, 552] on img at bounding box center [962, 552] width 46 height 70
click at [1014, 544] on img at bounding box center [1021, 552] width 46 height 70
click at [1084, 538] on img at bounding box center [1081, 552] width 46 height 70
click at [1146, 530] on img at bounding box center [1141, 552] width 46 height 70
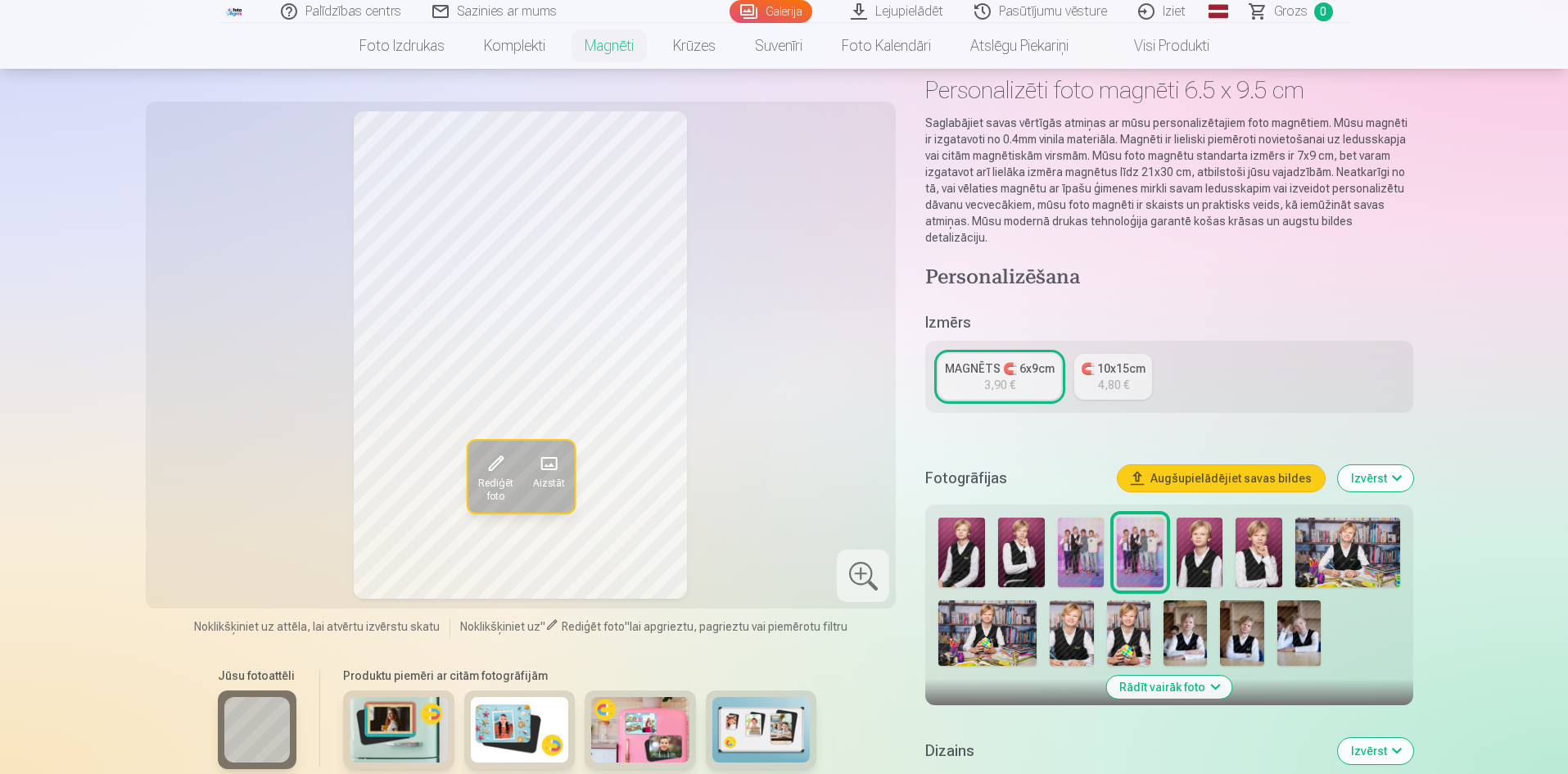
click at [1090, 538] on img at bounding box center [1081, 552] width 46 height 70
click at [1135, 538] on img at bounding box center [1141, 552] width 46 height 70
click at [1201, 538] on img at bounding box center [1200, 552] width 46 height 70
click at [1251, 541] on img at bounding box center [1259, 552] width 46 height 70
click at [1062, 615] on img at bounding box center [1071, 633] width 43 height 65
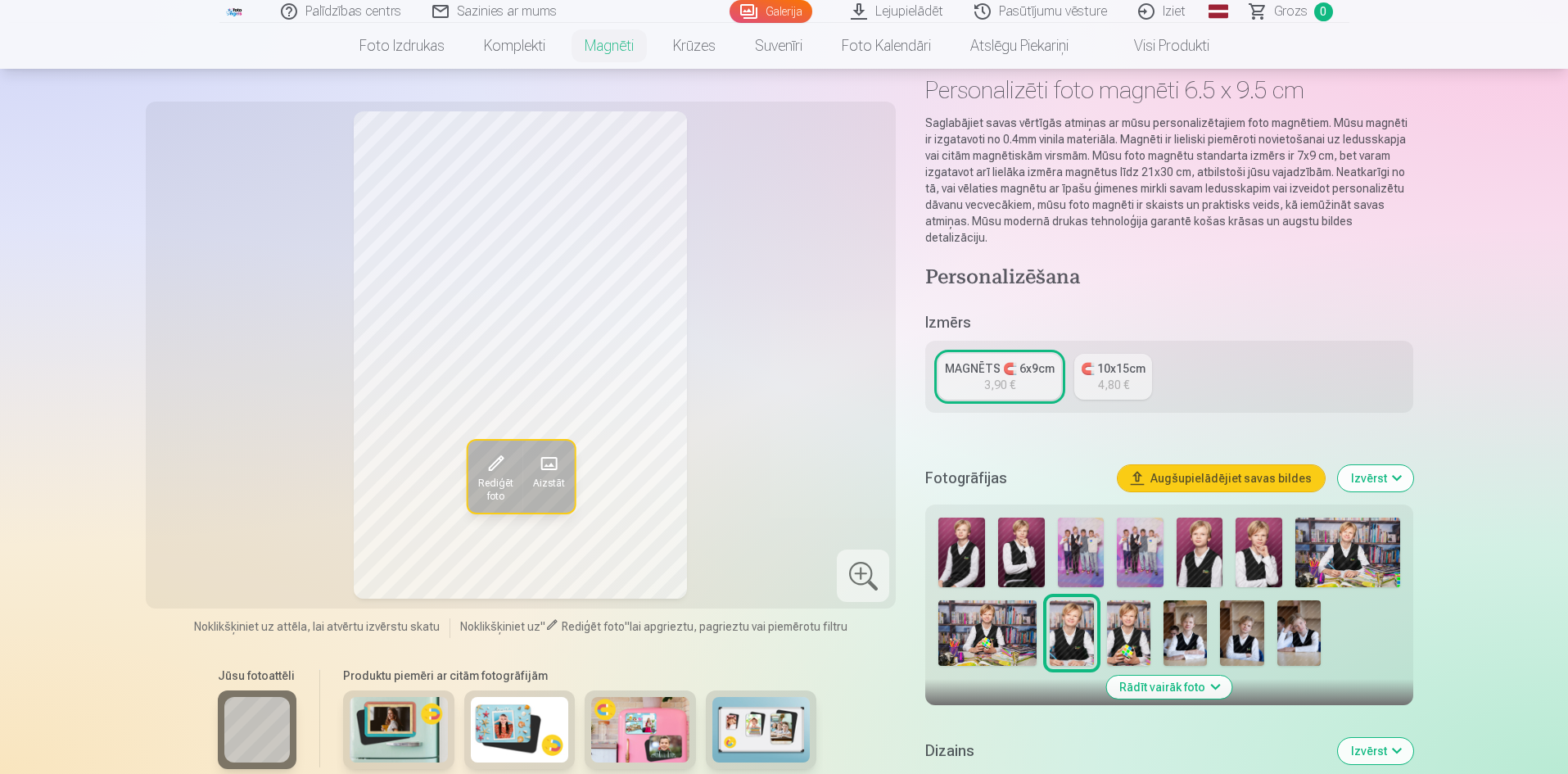
click at [1118, 618] on img at bounding box center [1129, 633] width 43 height 65
click at [1186, 611] on img at bounding box center [1185, 633] width 43 height 65
click at [1234, 614] on img at bounding box center [1242, 633] width 43 height 65
click at [491, 464] on span at bounding box center [494, 464] width 26 height 26
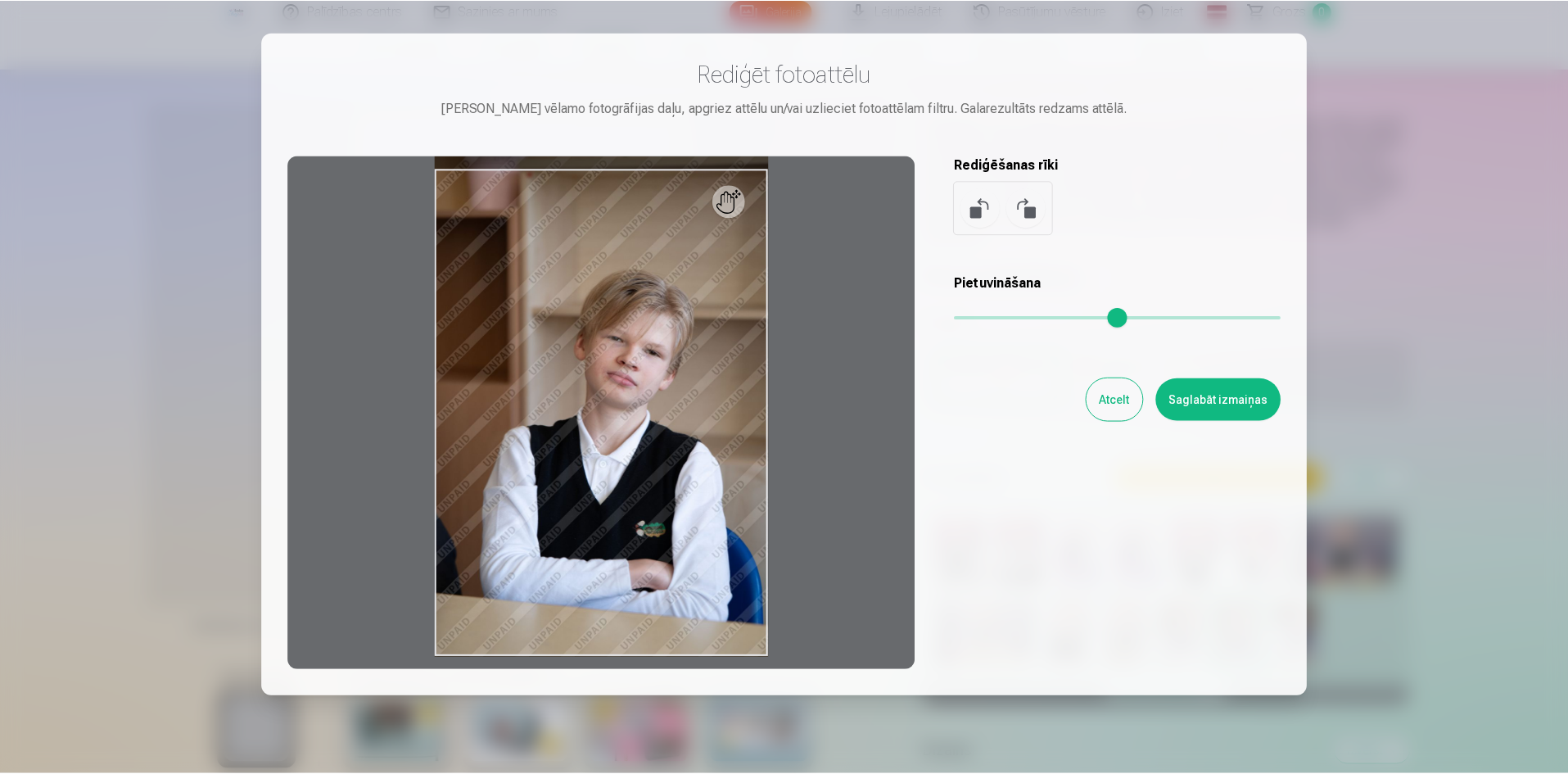
scroll to position [0, 0]
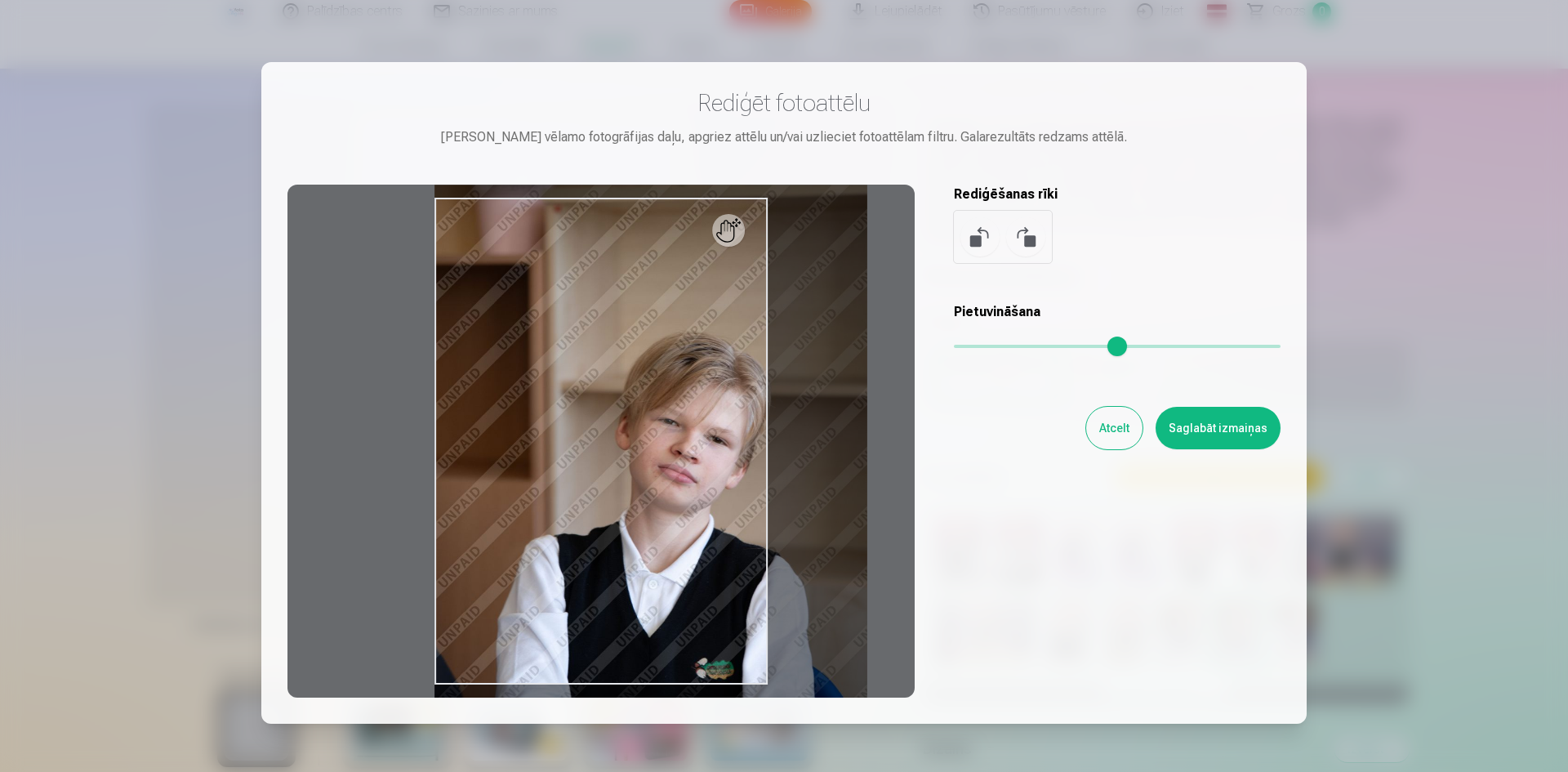
drag, startPoint x: 964, startPoint y: 346, endPoint x: 986, endPoint y: 349, distance: 22.2
click at [986, 348] on input "range" at bounding box center [1117, 347] width 327 height 3
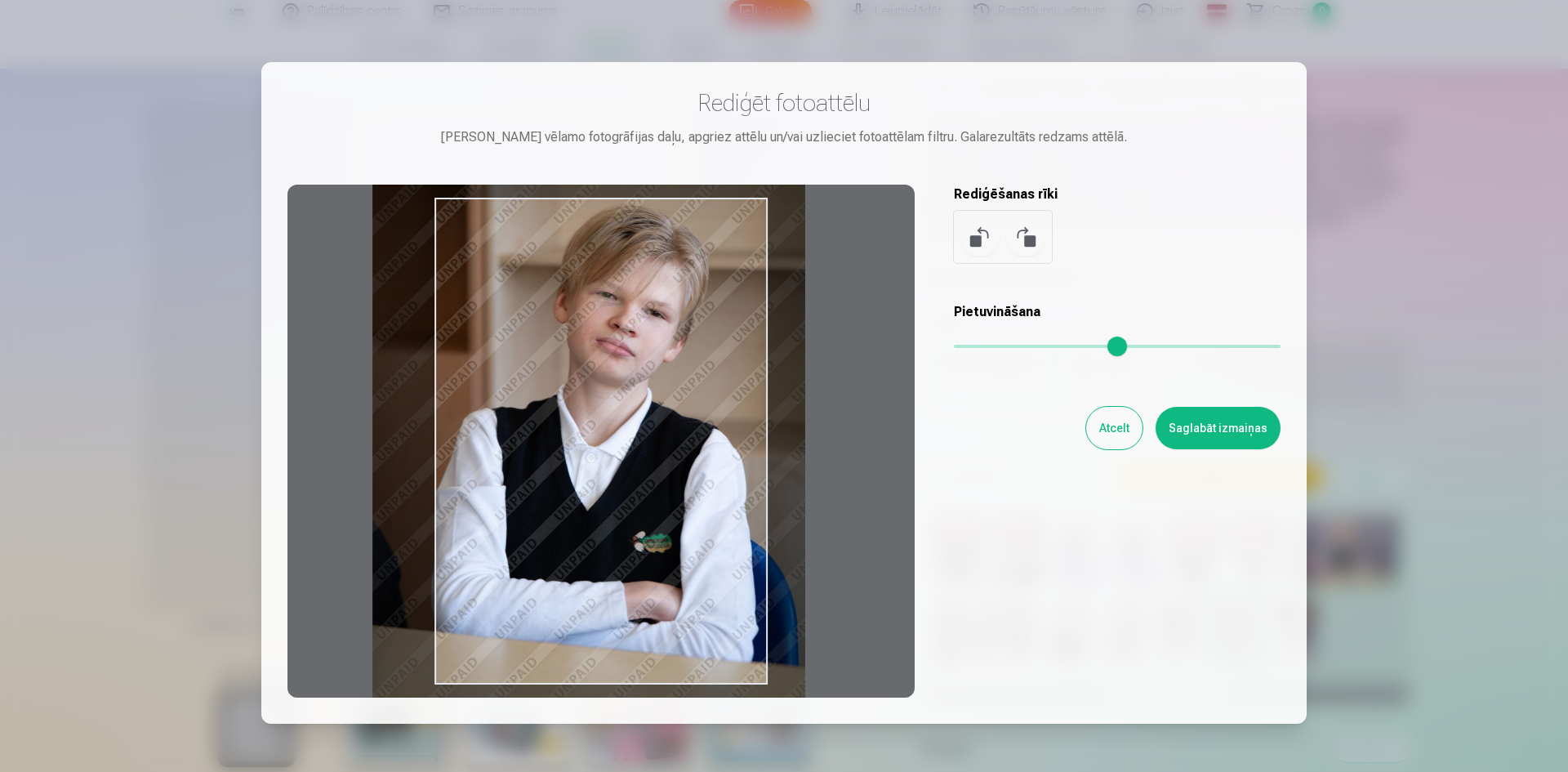
drag, startPoint x: 612, startPoint y: 413, endPoint x: 550, endPoint y: 286, distance: 141.3
click at [550, 286] on div at bounding box center [601, 441] width 628 height 513
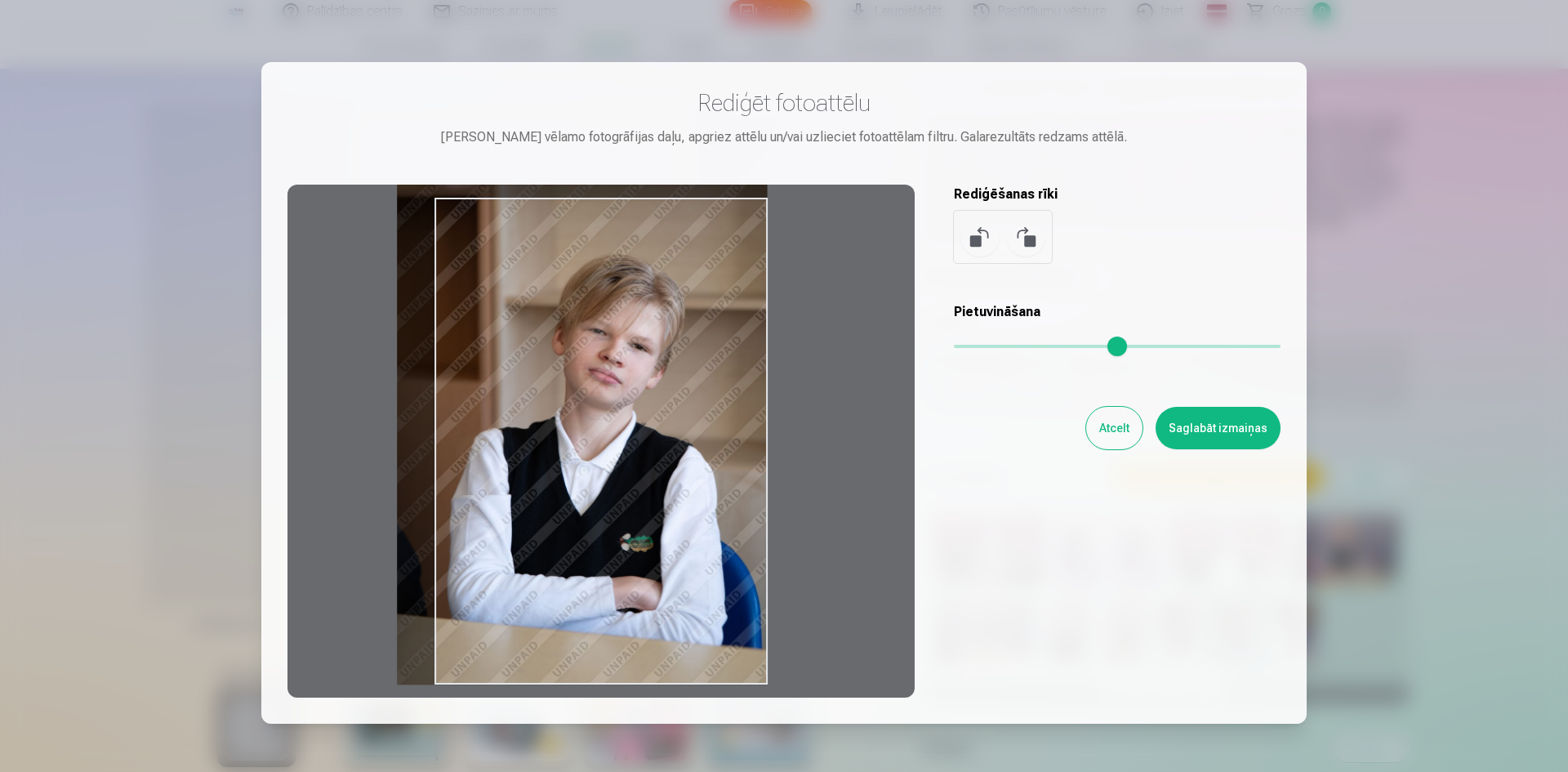
drag, startPoint x: 982, startPoint y: 347, endPoint x: 971, endPoint y: 347, distance: 11.0
click at [971, 347] on input "range" at bounding box center [1117, 347] width 327 height 3
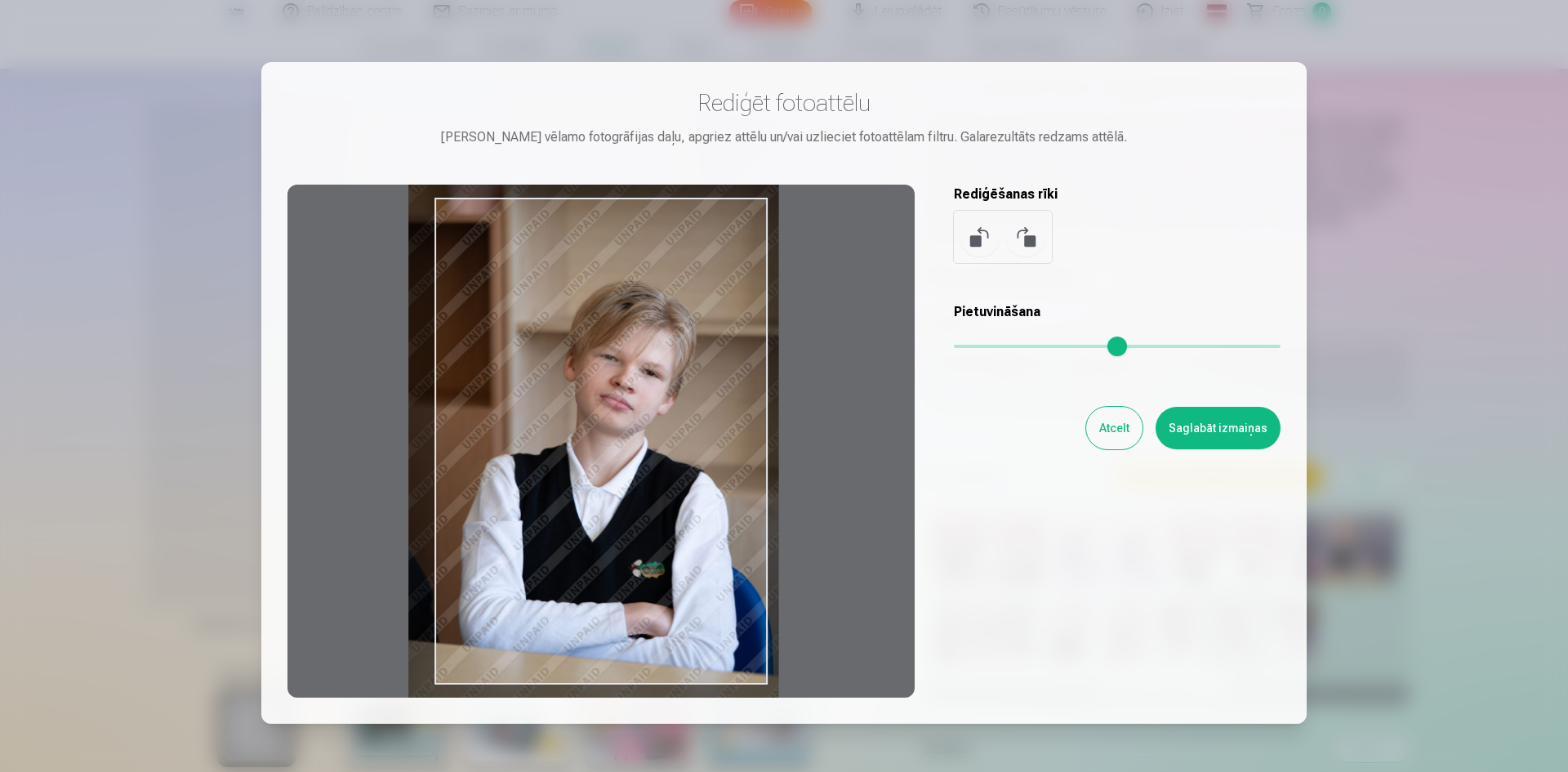
type input "****"
drag, startPoint x: 677, startPoint y: 404, endPoint x: 688, endPoint y: 430, distance: 28.2
click at [688, 430] on div at bounding box center [601, 441] width 628 height 513
click at [1111, 423] on button "Atcelt" at bounding box center [1114, 428] width 57 height 43
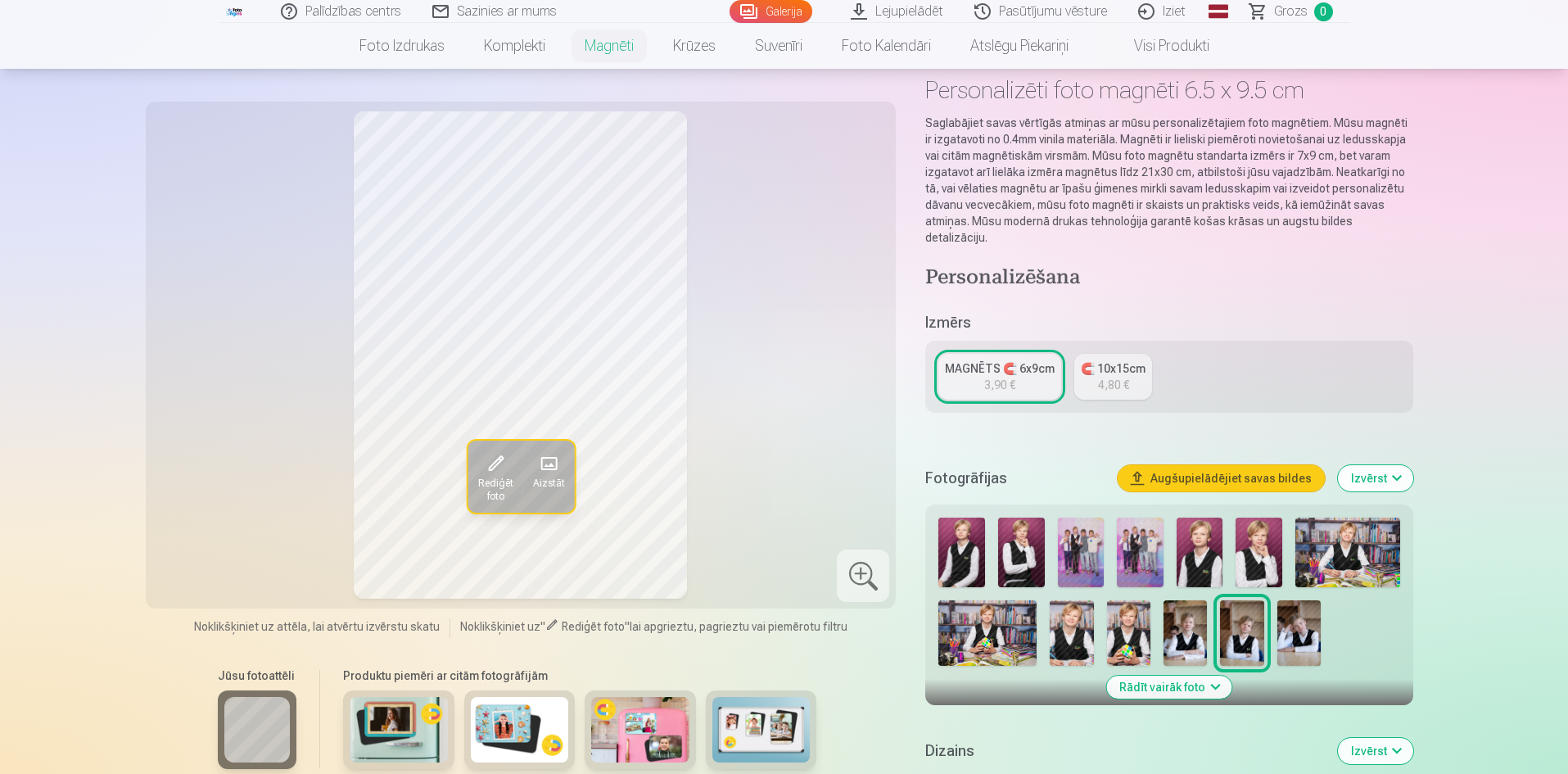
click at [1295, 626] on img at bounding box center [1299, 633] width 43 height 65
click at [1243, 615] on img at bounding box center [1242, 633] width 43 height 65
